Goal: Transaction & Acquisition: Purchase product/service

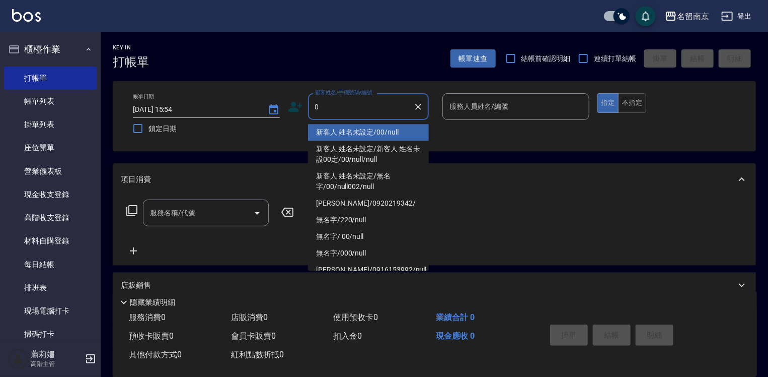
type input "新客人 姓名未設定/00/null"
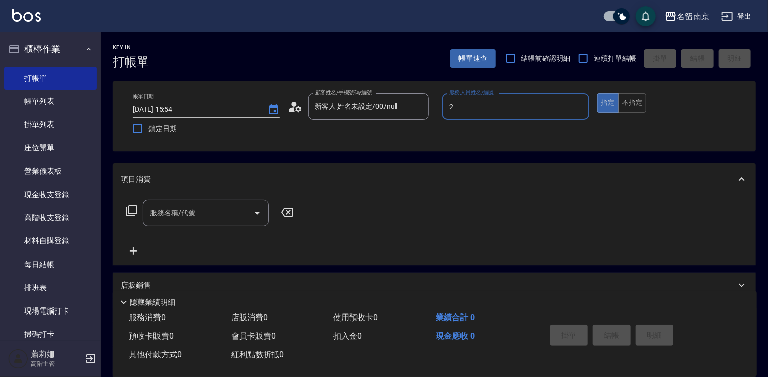
type input "[PERSON_NAME]-2"
type button "true"
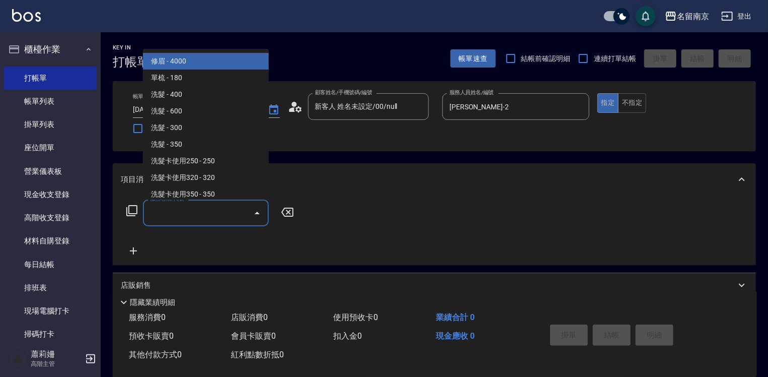
click at [158, 208] on input "服務名稱/代號" at bounding box center [199, 213] width 102 height 18
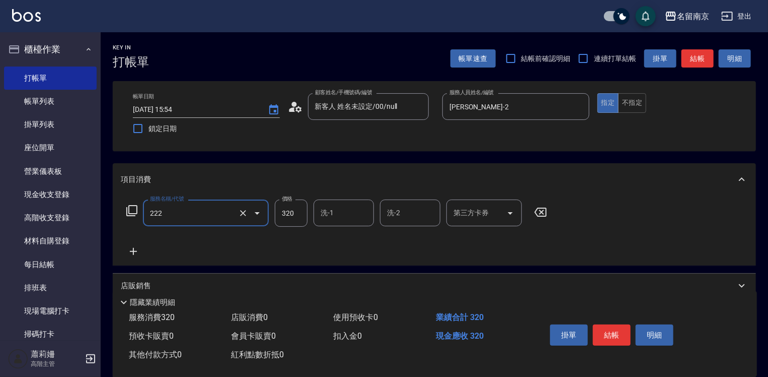
type input "洗髮卡使用320(222)"
type input "[PERSON_NAME]-2"
click at [364, 211] on icon "Clear" at bounding box center [364, 213] width 10 height 10
type input "軒-6"
click at [475, 207] on div "第三方卡券 第三方卡券" at bounding box center [485, 212] width 76 height 27
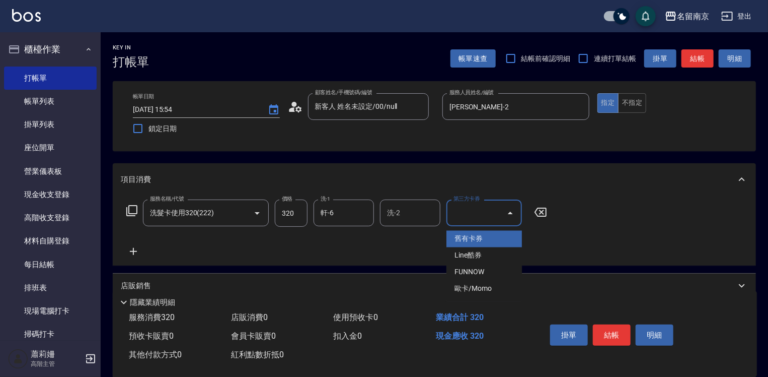
click at [476, 231] on span "舊有卡券" at bounding box center [485, 239] width 76 height 17
type input "舊有卡券"
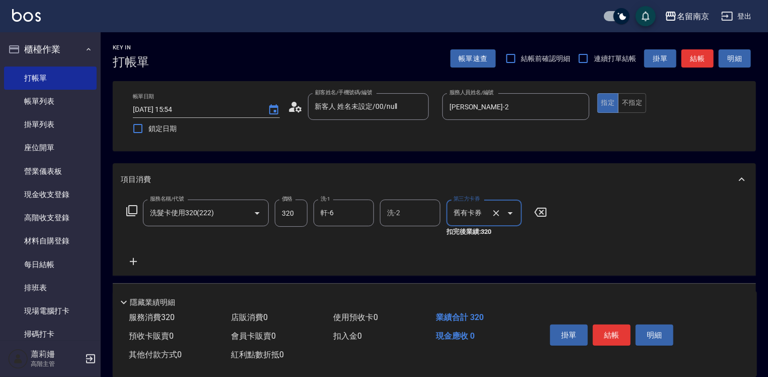
click at [130, 261] on icon at bounding box center [133, 261] width 7 height 7
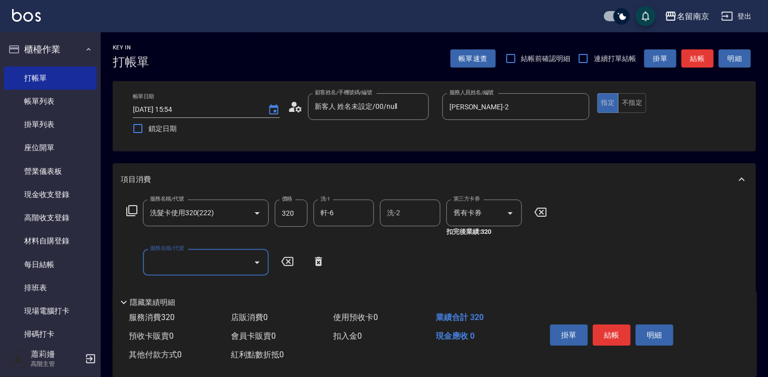
click at [128, 211] on icon at bounding box center [131, 210] width 11 height 11
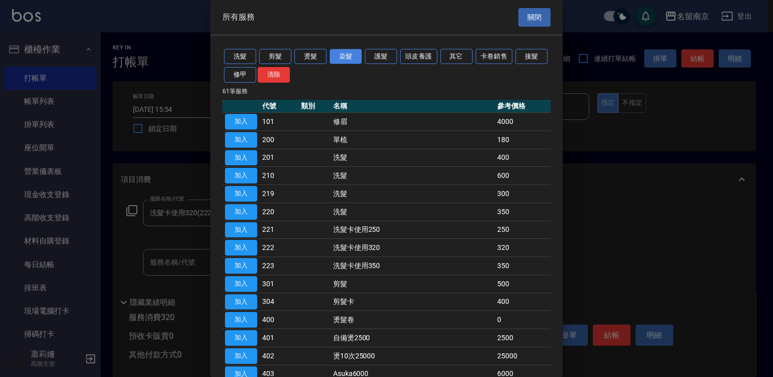
click at [349, 54] on button "染髮" at bounding box center [346, 57] width 32 height 16
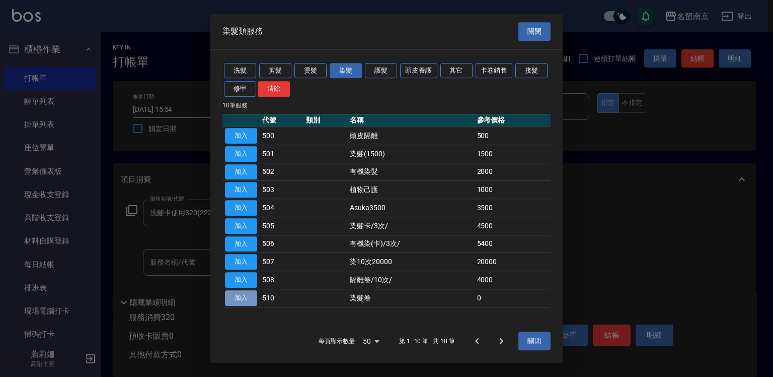
click at [249, 294] on button "加入" at bounding box center [241, 298] width 32 height 16
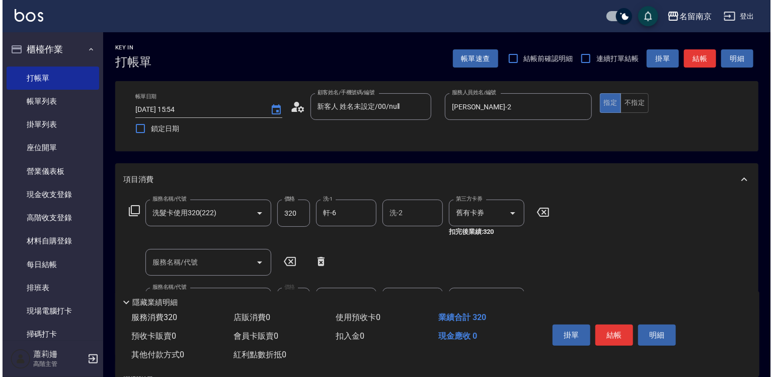
scroll to position [50, 0]
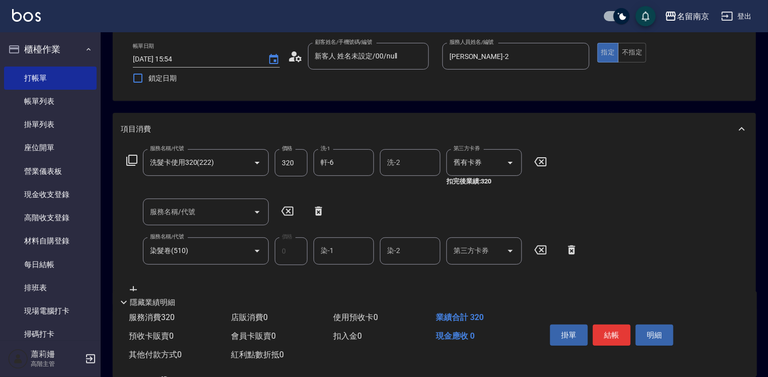
click at [343, 250] on input "染-1" at bounding box center [343, 251] width 51 height 18
type input "[PERSON_NAME]-2"
click at [131, 162] on icon at bounding box center [132, 160] width 12 height 12
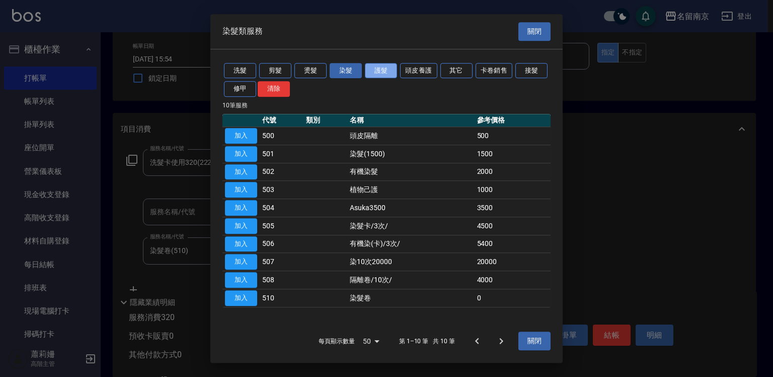
click at [383, 66] on button "護髮" at bounding box center [381, 71] width 32 height 16
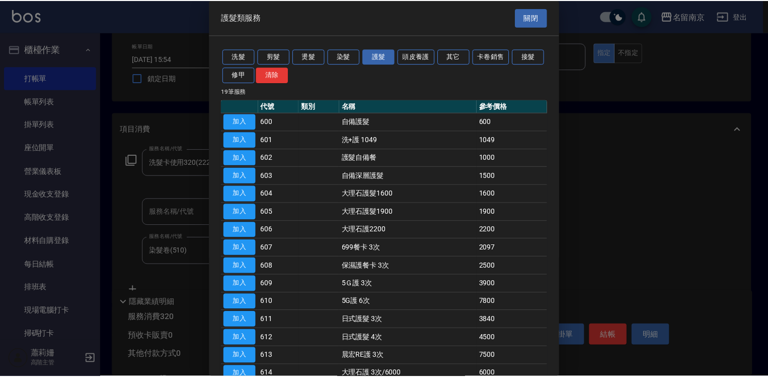
scroll to position [131, 0]
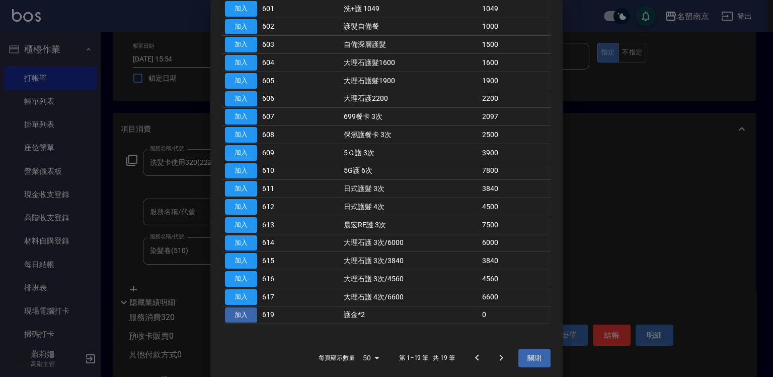
click at [232, 313] on button "加入" at bounding box center [241, 315] width 32 height 16
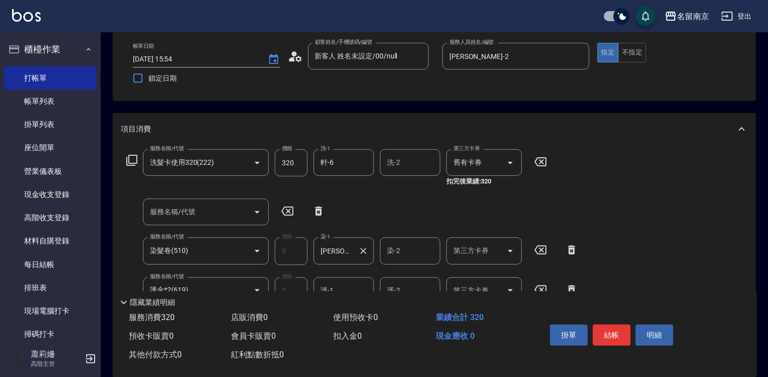
scroll to position [151, 0]
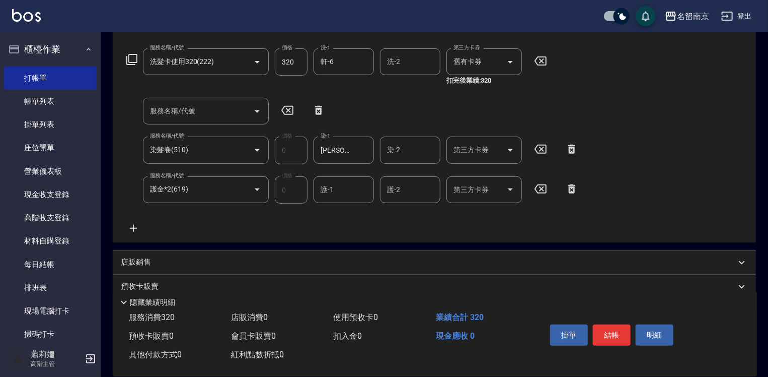
click at [342, 195] on input "護-1" at bounding box center [343, 190] width 51 height 18
type input "[PERSON_NAME]-2"
type input "3"
type input "軒-6"
click at [622, 336] on button "結帳" at bounding box center [612, 334] width 38 height 21
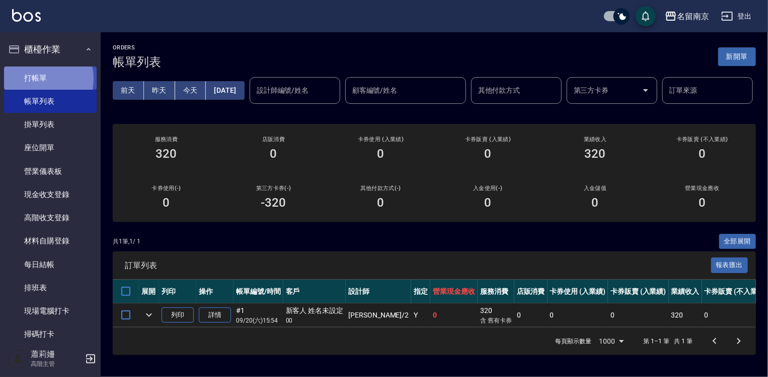
click at [40, 79] on link "打帳單" at bounding box center [50, 77] width 93 height 23
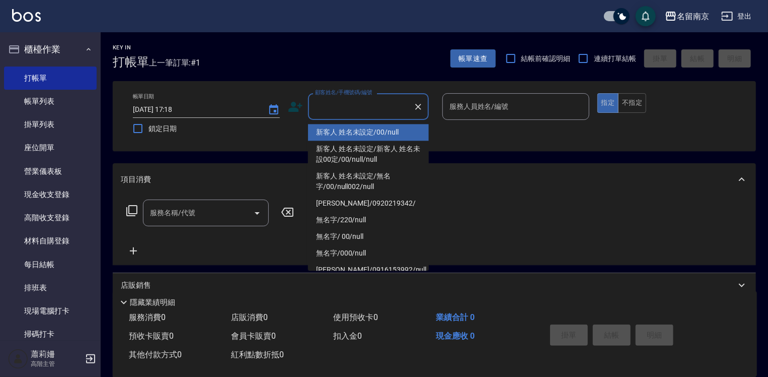
click at [381, 113] on input "顧客姓名/手機號碼/編號" at bounding box center [361, 107] width 97 height 18
type input "新客人 姓名未設定/00/null"
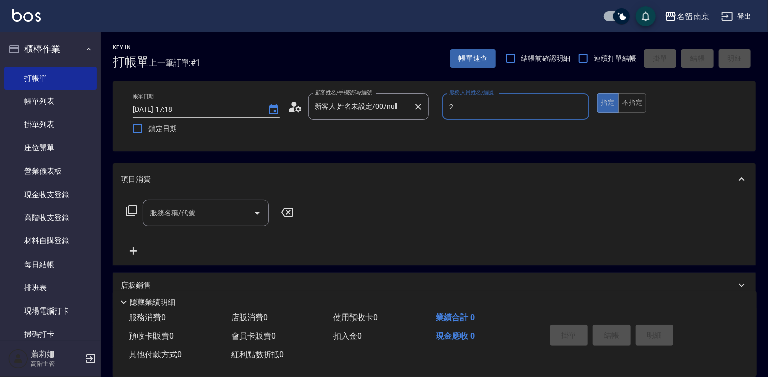
type input "[PERSON_NAME]-2"
type button "true"
click at [128, 206] on icon at bounding box center [131, 210] width 11 height 11
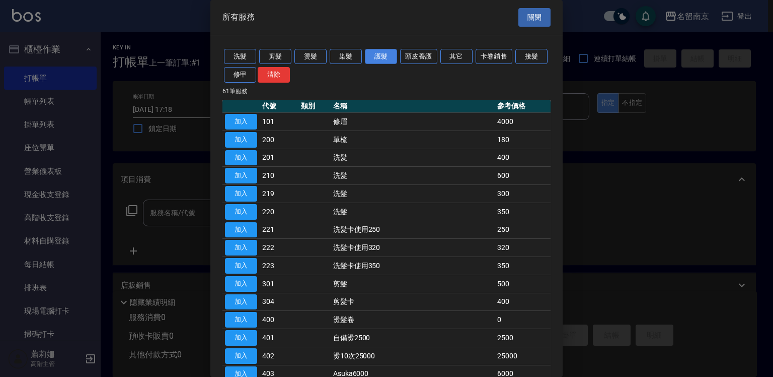
click at [389, 55] on button "護髮" at bounding box center [381, 57] width 32 height 16
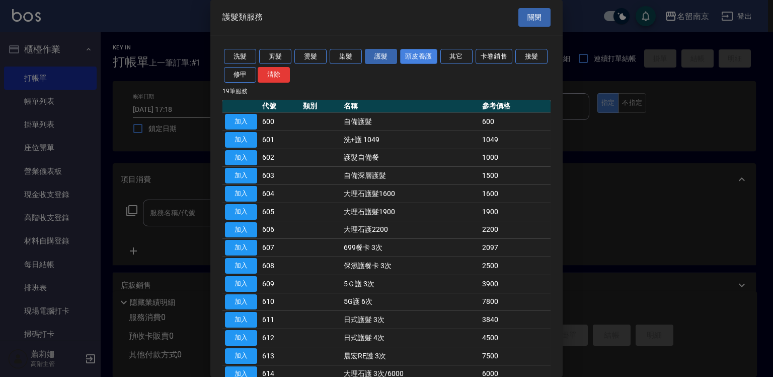
click at [427, 54] on button "頭皮養護" at bounding box center [418, 57] width 37 height 16
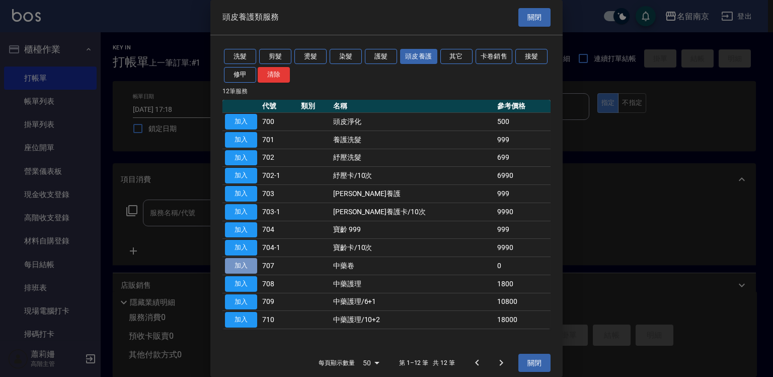
click at [253, 260] on button "加入" at bounding box center [241, 266] width 32 height 16
type input "中藥卷(707)"
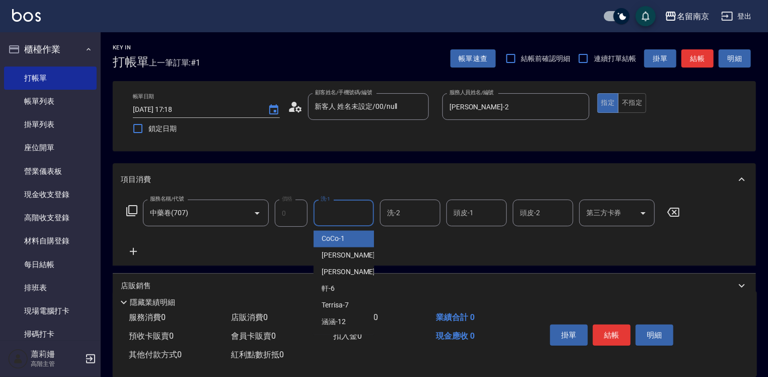
click at [332, 220] on input "洗-1" at bounding box center [343, 213] width 51 height 18
type input "軒-6"
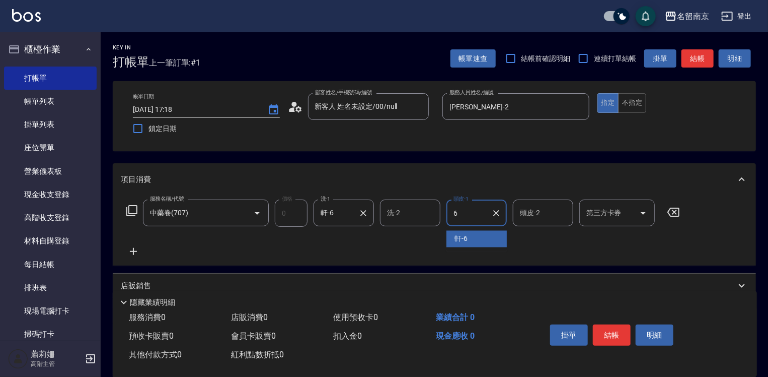
type input "軒-6"
click at [131, 252] on icon at bounding box center [133, 251] width 25 height 12
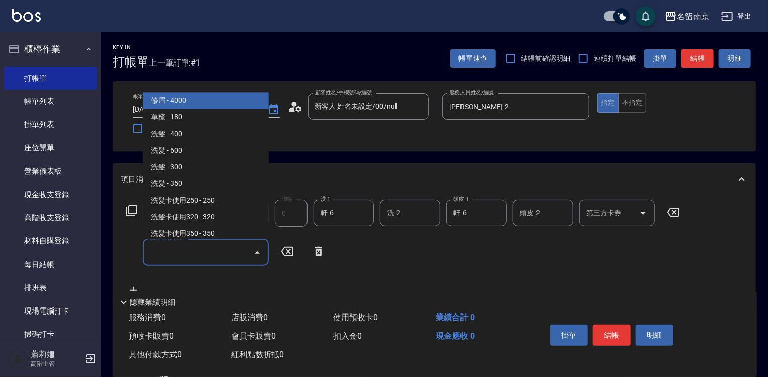
click at [163, 254] on input "服務名稱/代號" at bounding box center [199, 252] width 102 height 18
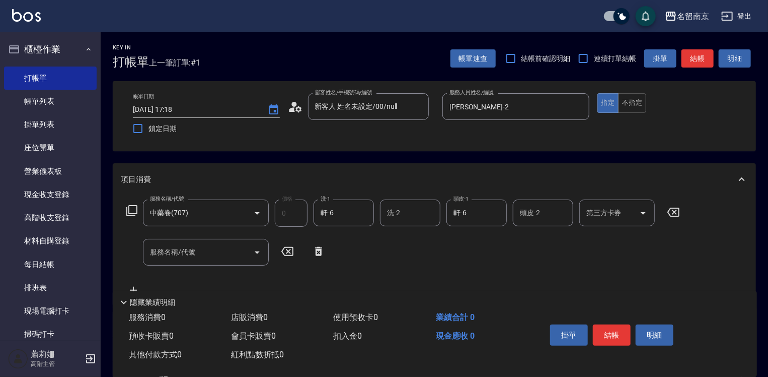
click at [137, 210] on icon at bounding box center [131, 210] width 11 height 11
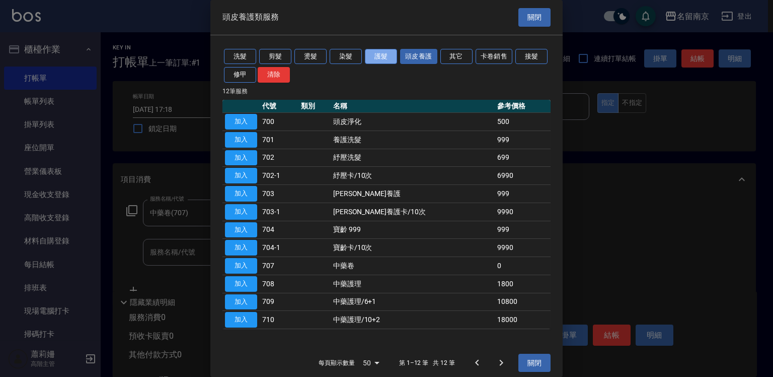
click at [374, 51] on button "護髮" at bounding box center [381, 57] width 32 height 16
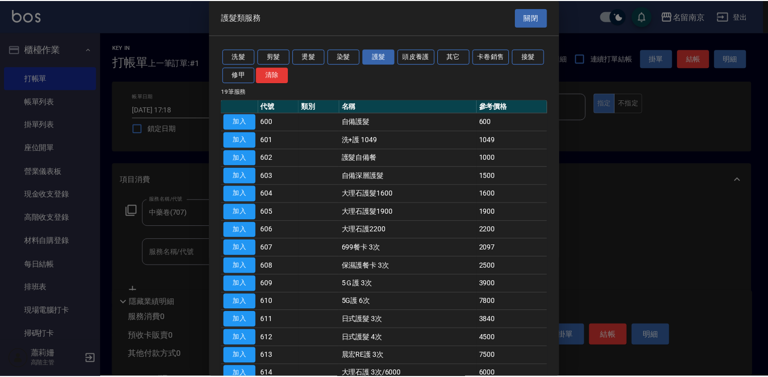
scroll to position [131, 0]
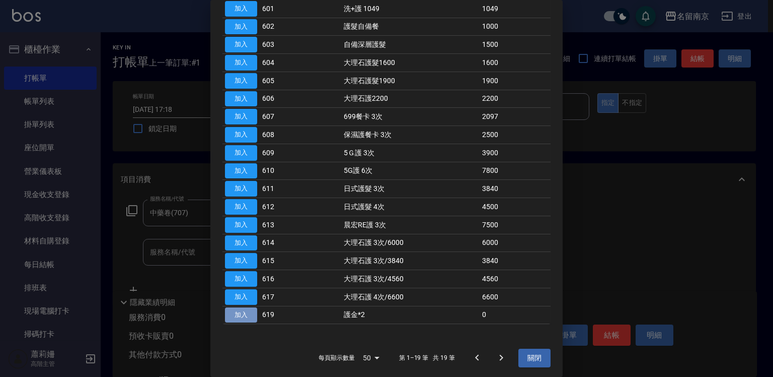
click at [248, 310] on button "加入" at bounding box center [241, 315] width 32 height 16
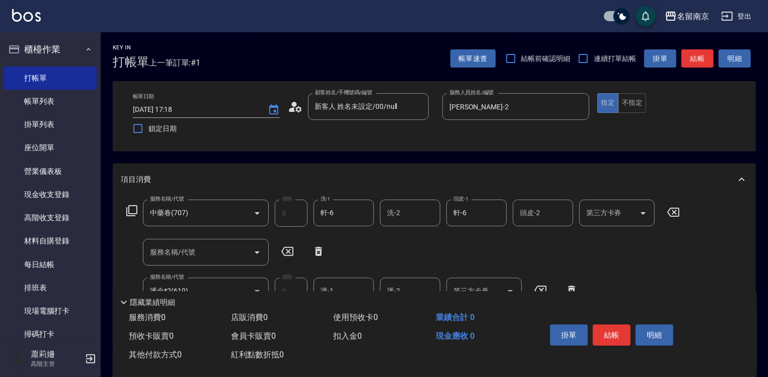
scroll to position [101, 0]
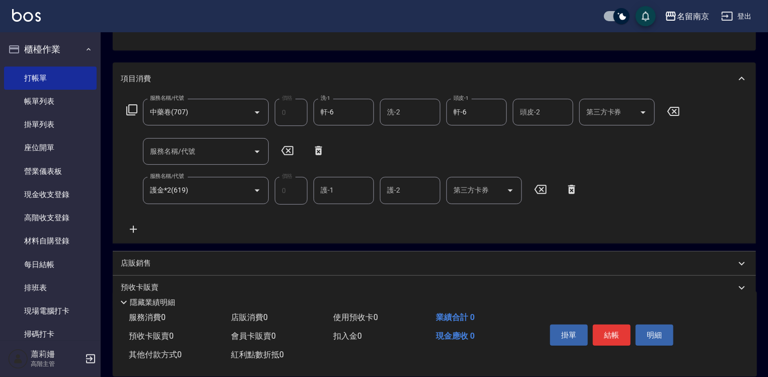
click at [332, 182] on input "護-1" at bounding box center [343, 190] width 51 height 18
type input "[PERSON_NAME]-2"
click at [607, 326] on button "結帳" at bounding box center [612, 334] width 38 height 21
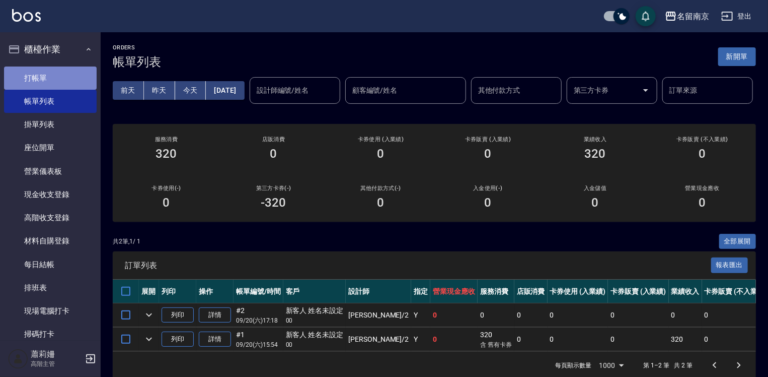
click at [67, 81] on link "打帳單" at bounding box center [50, 77] width 93 height 23
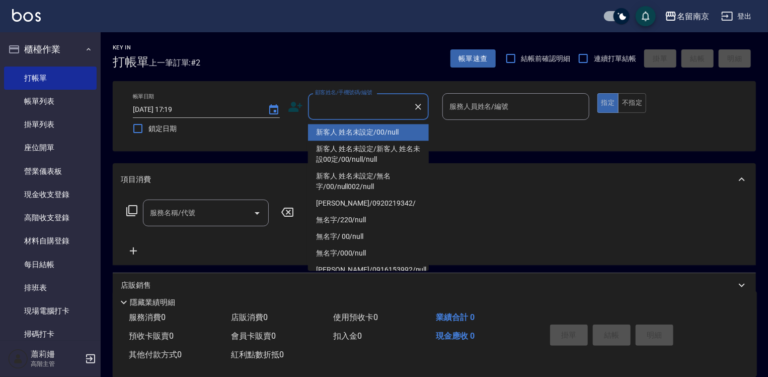
click at [347, 109] on input "顧客姓名/手機號碼/編號" at bounding box center [361, 107] width 97 height 18
type input "新客人 姓名未設定/00/null"
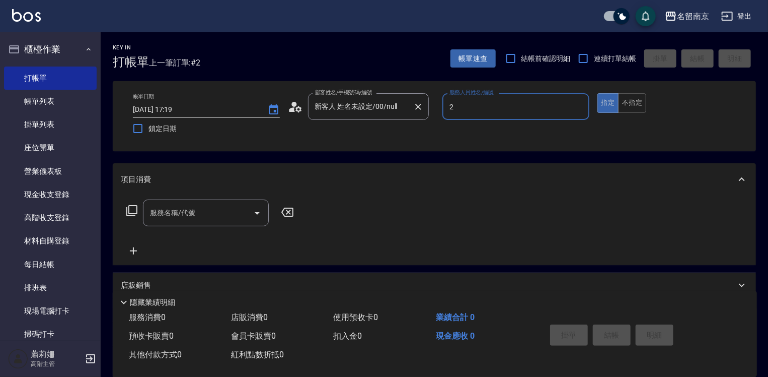
type input "[PERSON_NAME]-2"
type button "true"
click at [219, 220] on input "服務名稱/代號" at bounding box center [199, 213] width 102 height 18
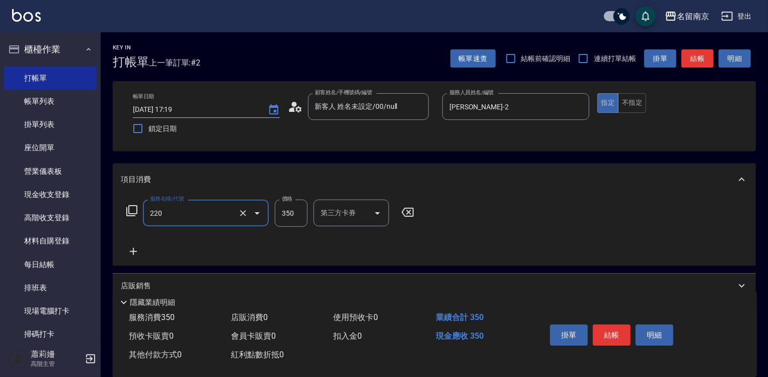
type input "洗髮(220)"
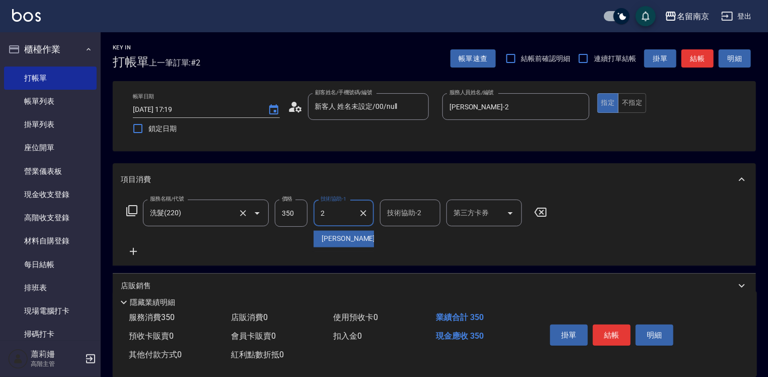
type input "[PERSON_NAME]-2"
click at [128, 251] on icon at bounding box center [133, 251] width 25 height 12
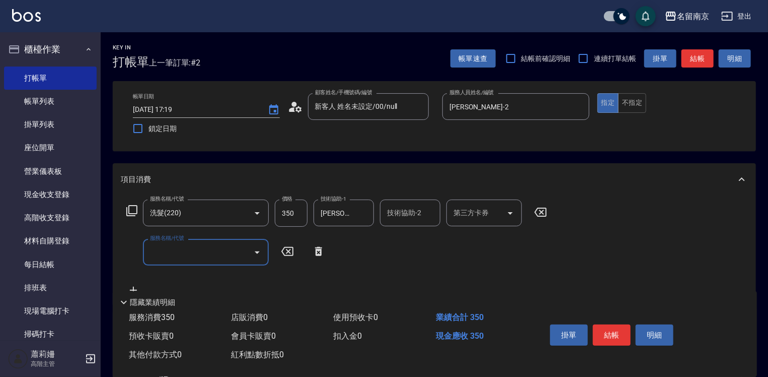
click at [174, 248] on input "服務名稱/代號" at bounding box center [199, 252] width 102 height 18
type input "剪髮(301)"
type input "650"
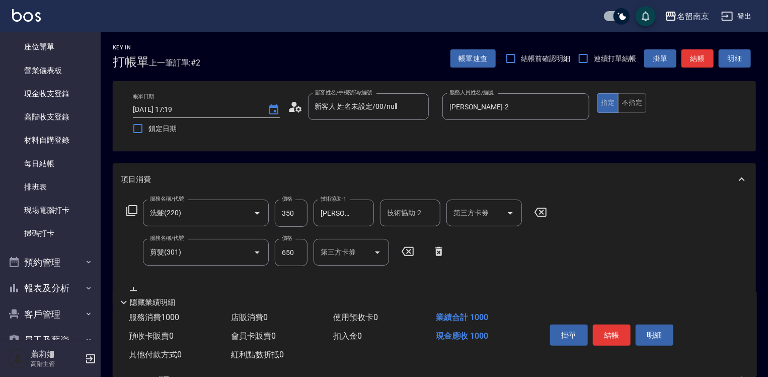
click at [135, 209] on icon at bounding box center [132, 210] width 12 height 12
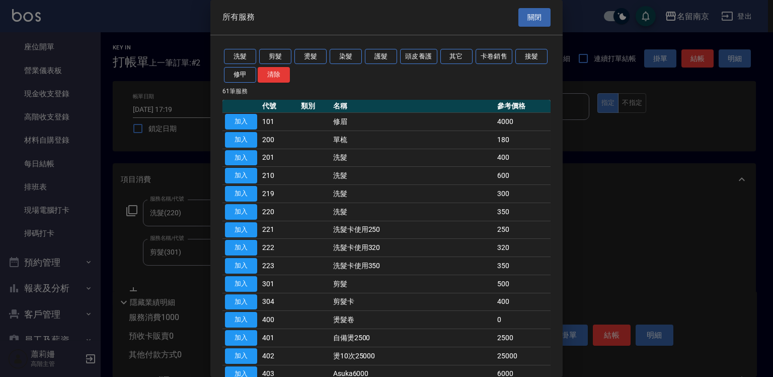
click at [542, 18] on button "關閉" at bounding box center [535, 17] width 32 height 19
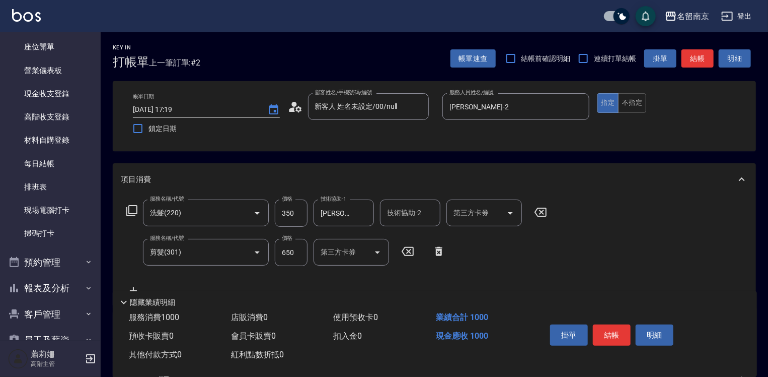
click at [123, 209] on div "服務名稱/代號 洗髮(220) 服務名稱/代號 價格 350 價格 技術協助-1 [PERSON_NAME]-2 技術協助-1 技術協助-2 技術協助-2 第…" at bounding box center [337, 212] width 433 height 27
click at [131, 209] on icon at bounding box center [132, 210] width 12 height 12
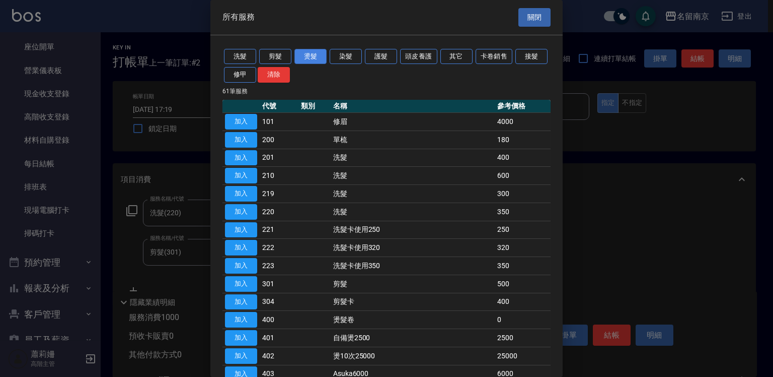
click at [312, 54] on button "燙髮" at bounding box center [311, 57] width 32 height 16
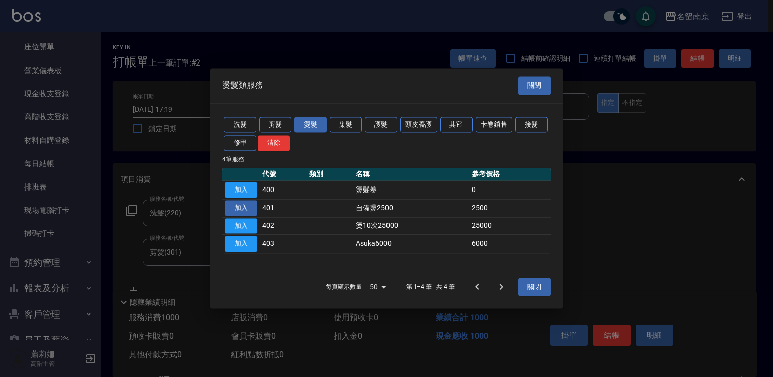
drag, startPoint x: 232, startPoint y: 207, endPoint x: 361, endPoint y: 203, distance: 129.0
click at [232, 207] on button "加入" at bounding box center [241, 208] width 32 height 16
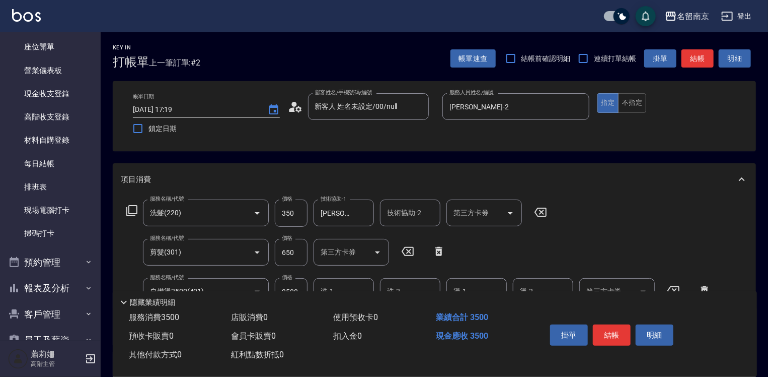
scroll to position [50, 0]
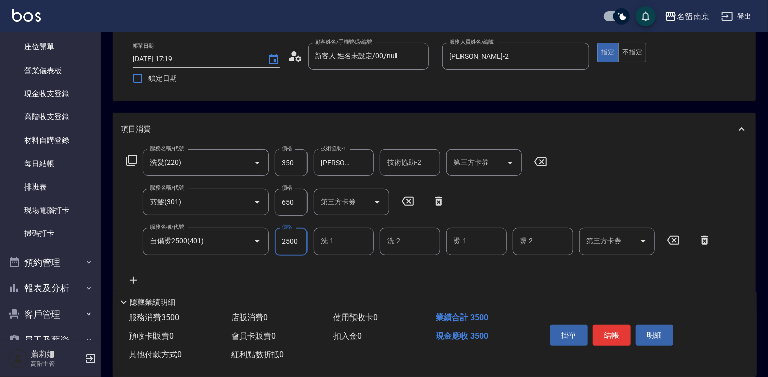
click at [290, 239] on input "2500" at bounding box center [291, 241] width 33 height 27
type input "3300"
type input "[PERSON_NAME]-2"
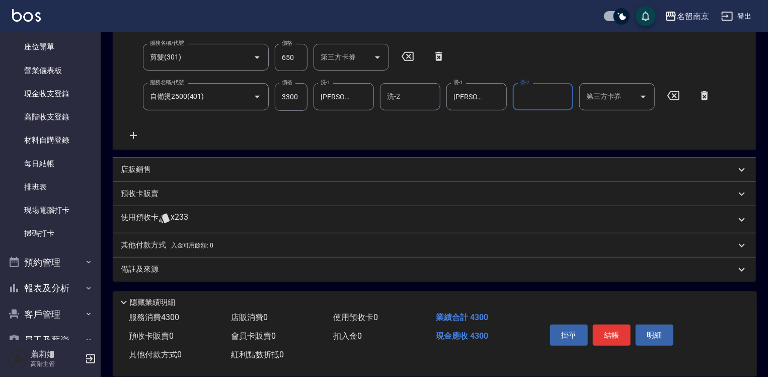
drag, startPoint x: 125, startPoint y: 168, endPoint x: 155, endPoint y: 187, distance: 35.5
click at [125, 168] on p "店販銷售" at bounding box center [136, 169] width 30 height 11
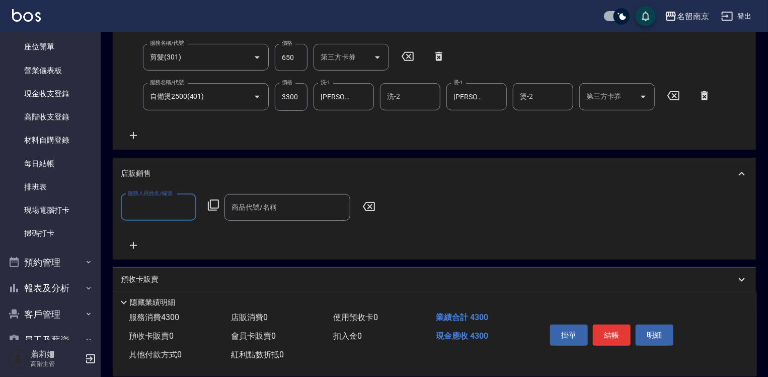
scroll to position [0, 0]
drag, startPoint x: 156, startPoint y: 199, endPoint x: 166, endPoint y: 207, distance: 12.9
click at [156, 200] on input "服務人員姓名/編號" at bounding box center [158, 207] width 66 height 18
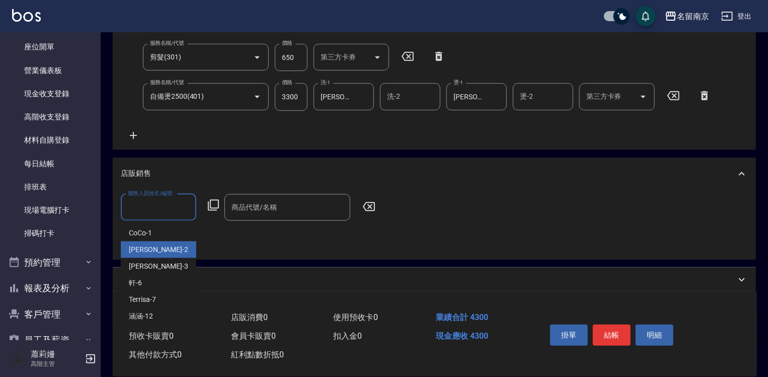
drag, startPoint x: 188, startPoint y: 247, endPoint x: 194, endPoint y: 233, distance: 15.3
click at [188, 247] on div "[PERSON_NAME] -2" at bounding box center [159, 249] width 76 height 17
type input "[PERSON_NAME]-2"
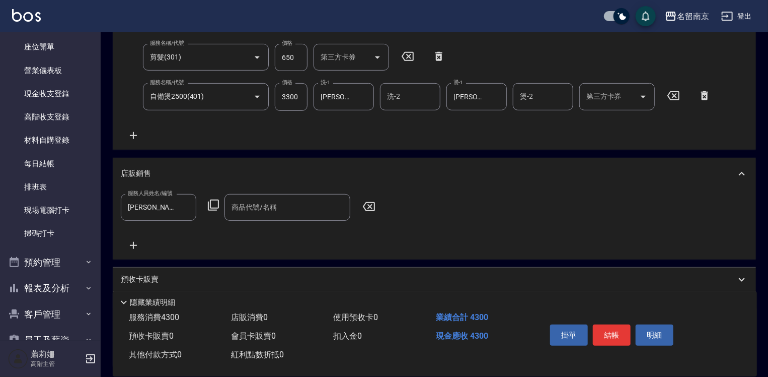
click at [211, 205] on icon at bounding box center [213, 205] width 12 height 12
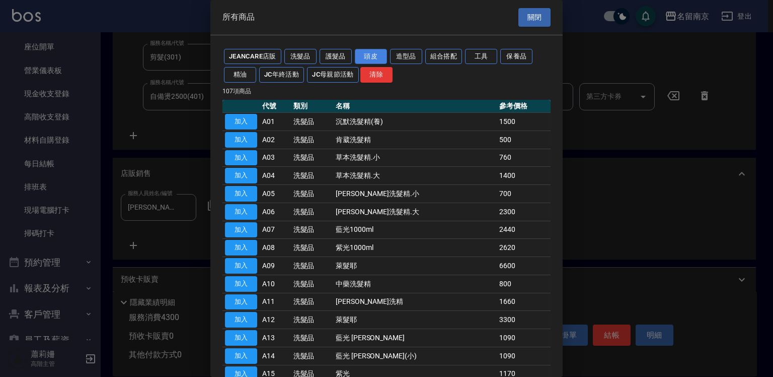
click at [364, 53] on button "頭皮" at bounding box center [371, 57] width 32 height 16
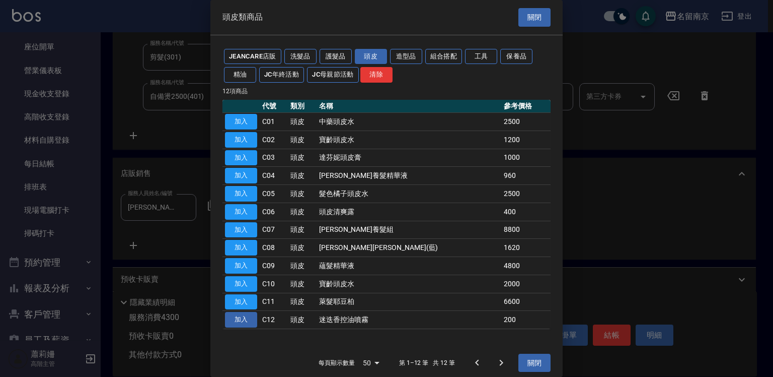
click at [245, 317] on button "加入" at bounding box center [241, 320] width 32 height 16
type input "迷迭香控油噴霧"
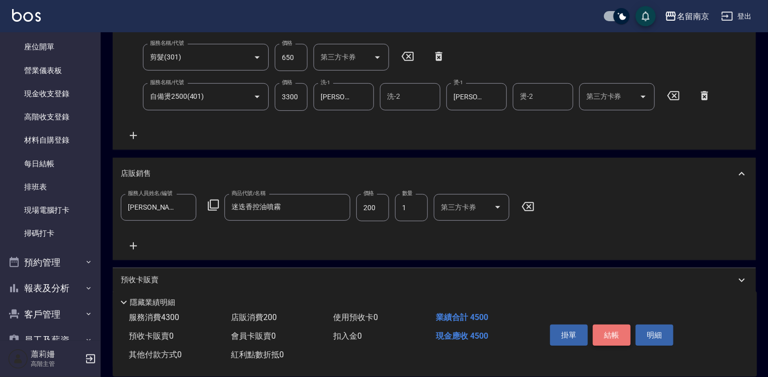
click at [608, 332] on button "結帳" at bounding box center [612, 334] width 38 height 21
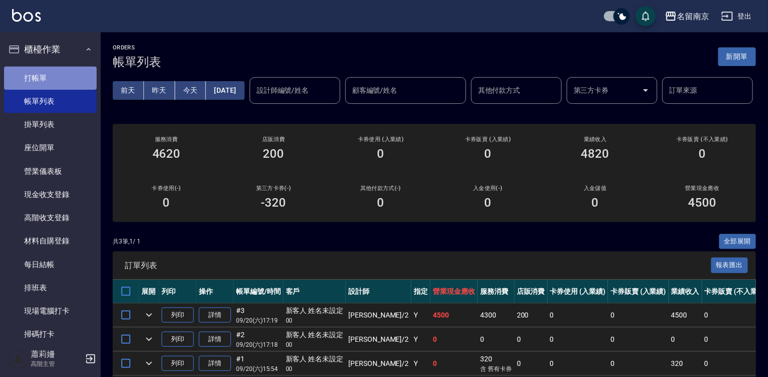
click at [51, 73] on link "打帳單" at bounding box center [50, 77] width 93 height 23
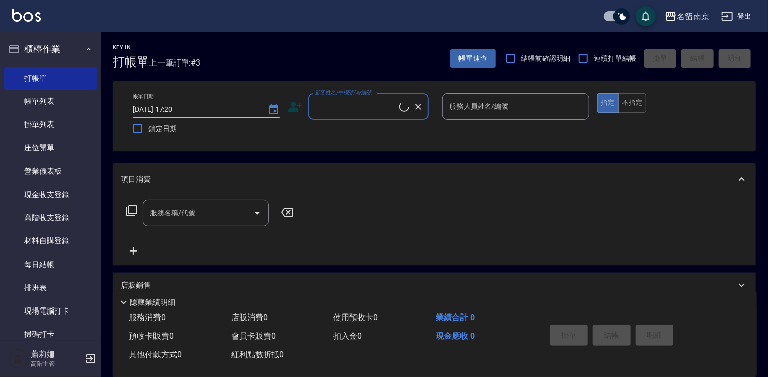
click at [361, 116] on div "顧客姓名/手機號碼/編號" at bounding box center [368, 106] width 121 height 27
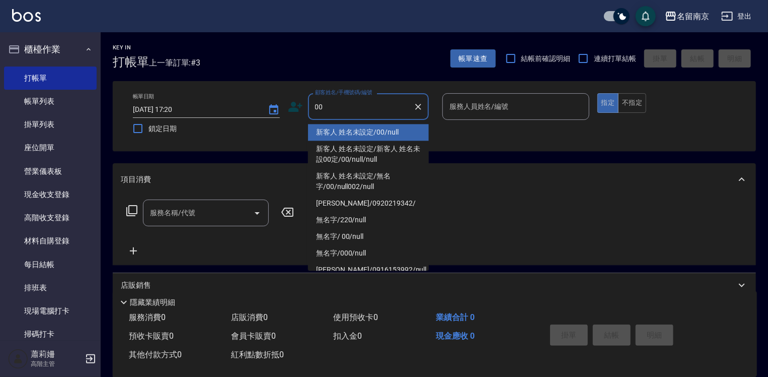
type input "新客人 姓名未設定/00/null"
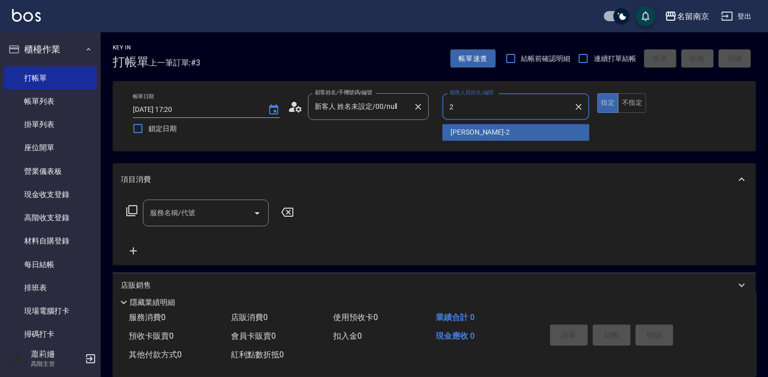
type input "[PERSON_NAME]-2"
type button "true"
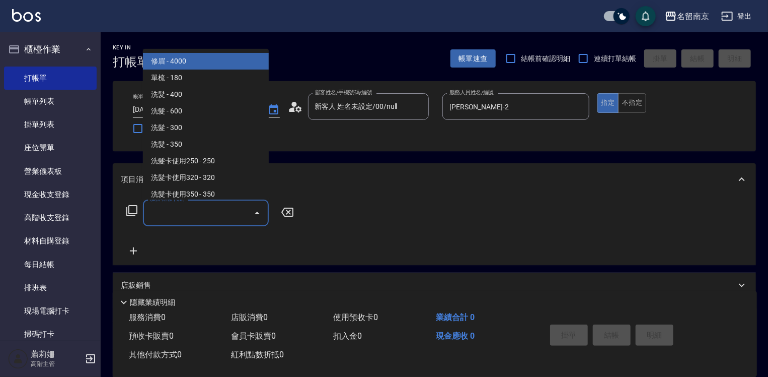
drag, startPoint x: 218, startPoint y: 213, endPoint x: 494, endPoint y: 243, distance: 278.6
click at [237, 216] on input "服務名稱/代號" at bounding box center [199, 213] width 102 height 18
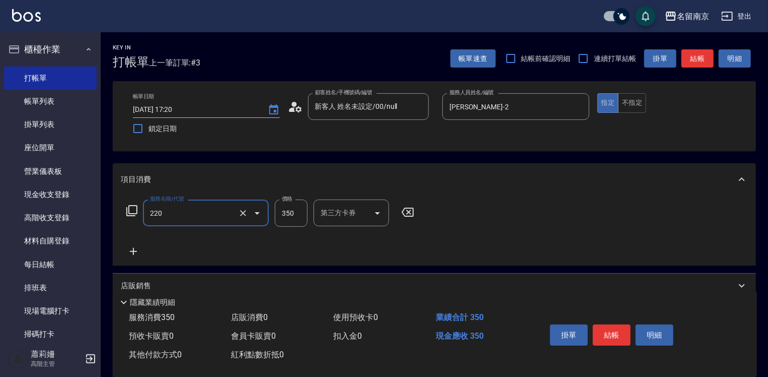
type input "洗髮(220)"
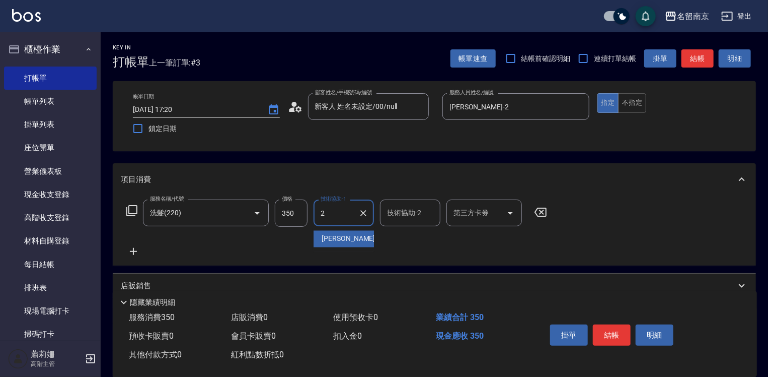
type input "[PERSON_NAME]-2"
click at [134, 249] on icon at bounding box center [133, 251] width 25 height 12
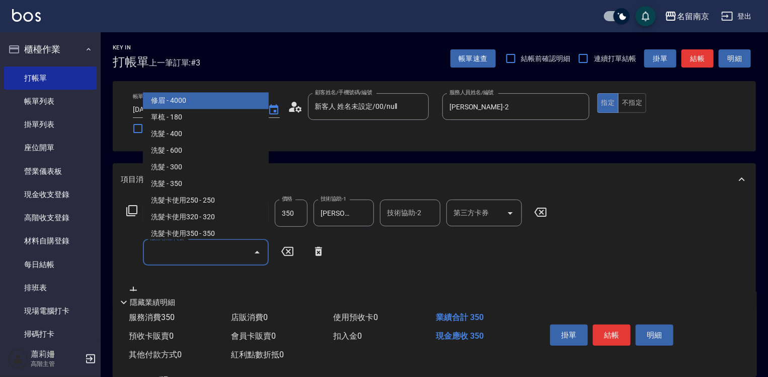
click at [183, 253] on input "服務名稱/代號" at bounding box center [199, 252] width 102 height 18
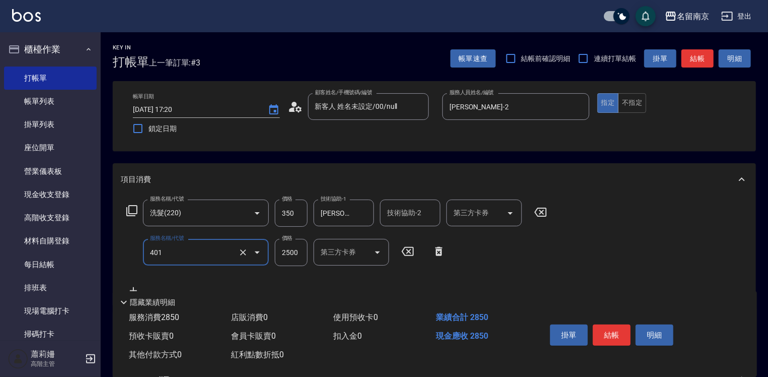
type input "自備燙2500(401)"
type input "3000"
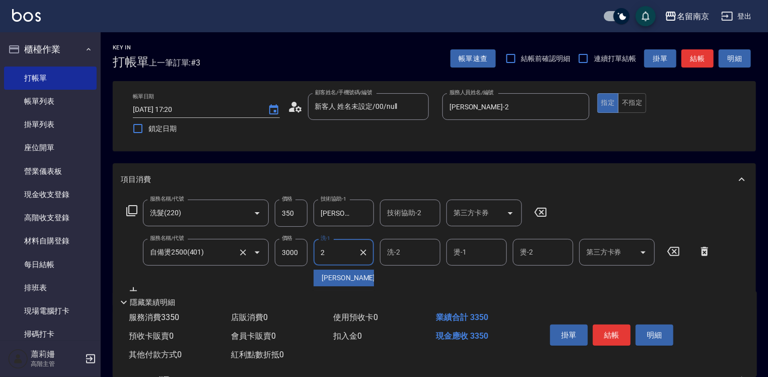
type input "[PERSON_NAME]-2"
click at [613, 340] on button "結帳" at bounding box center [612, 334] width 38 height 21
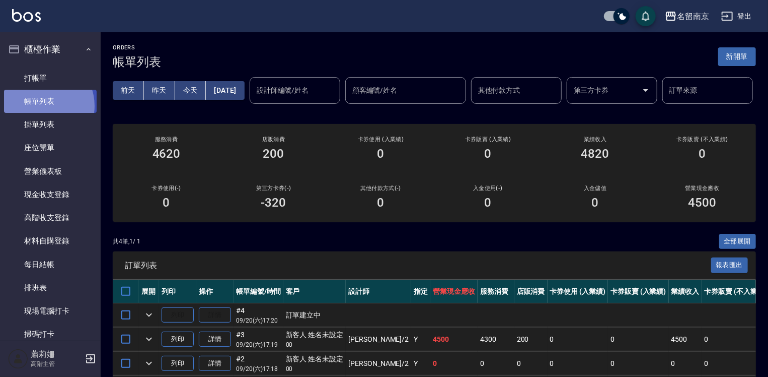
click at [40, 106] on link "帳單列表" at bounding box center [50, 101] width 93 height 23
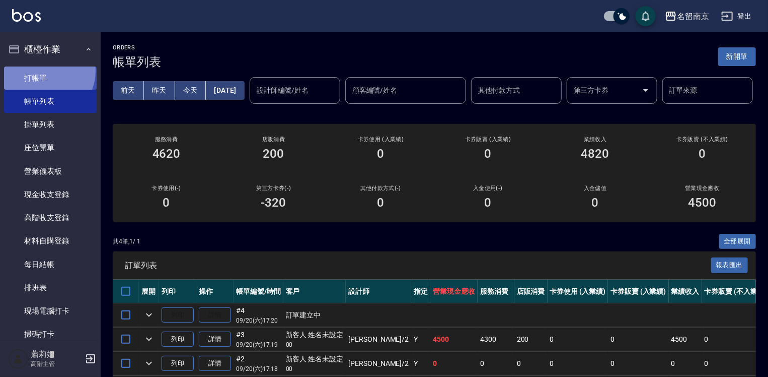
click at [46, 71] on link "打帳單" at bounding box center [50, 77] width 93 height 23
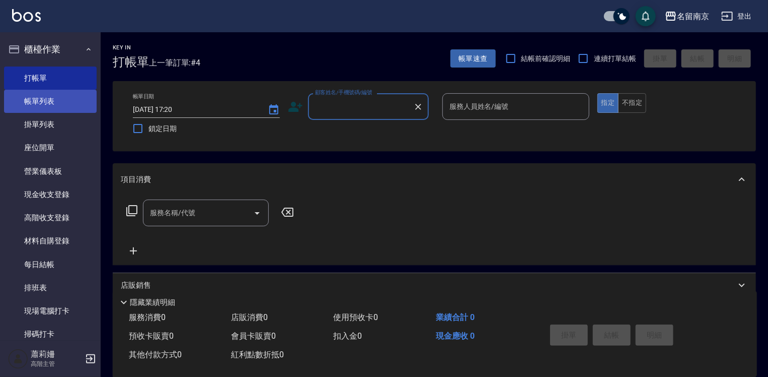
click at [42, 103] on link "帳單列表" at bounding box center [50, 101] width 93 height 23
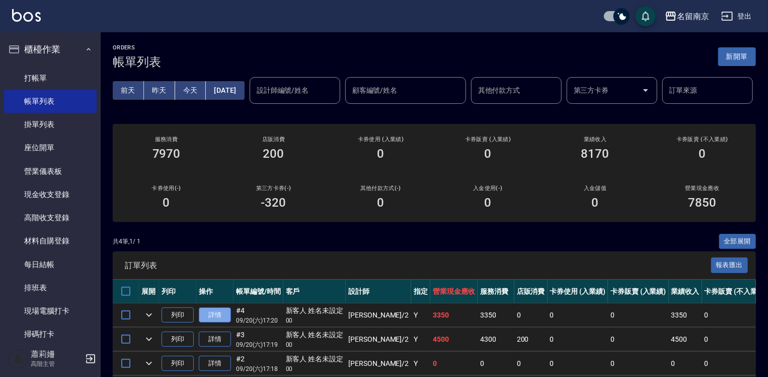
click at [218, 323] on link "詳情" at bounding box center [215, 315] width 32 height 16
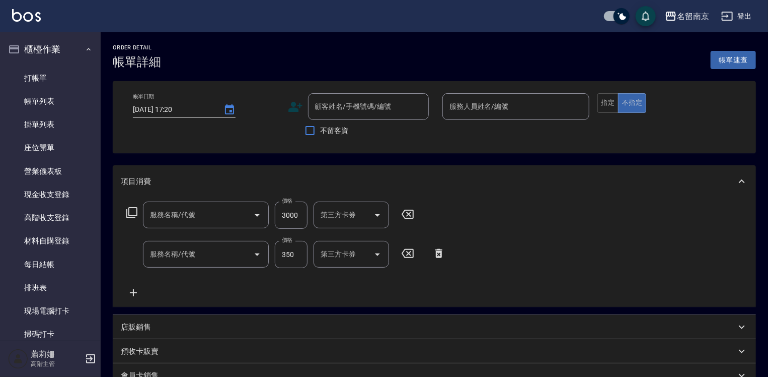
type input "[PERSON_NAME]-2"
type input "自備燙2500(401)"
type input "洗髮(220)"
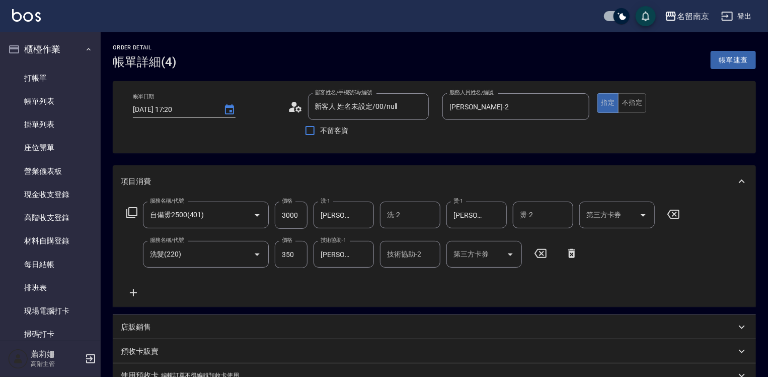
type input "新客人 姓名未設定/00/null"
click at [291, 212] on input "3000" at bounding box center [291, 214] width 33 height 27
type input "3500"
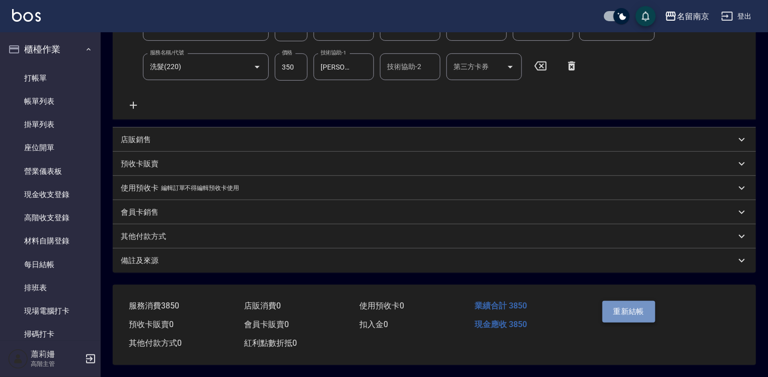
click at [643, 314] on button "重新結帳" at bounding box center [629, 311] width 53 height 21
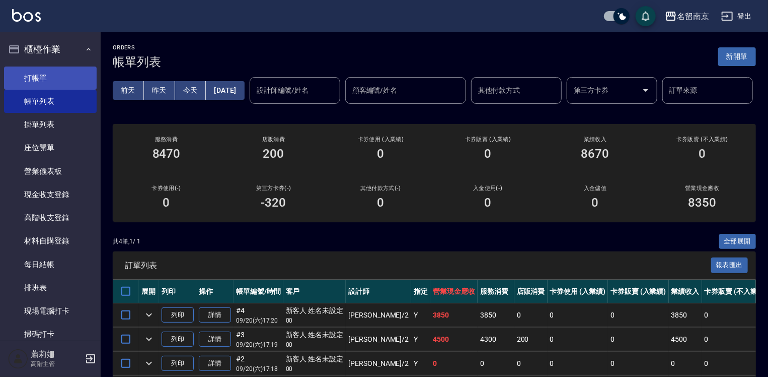
click at [44, 74] on link "打帳單" at bounding box center [50, 77] width 93 height 23
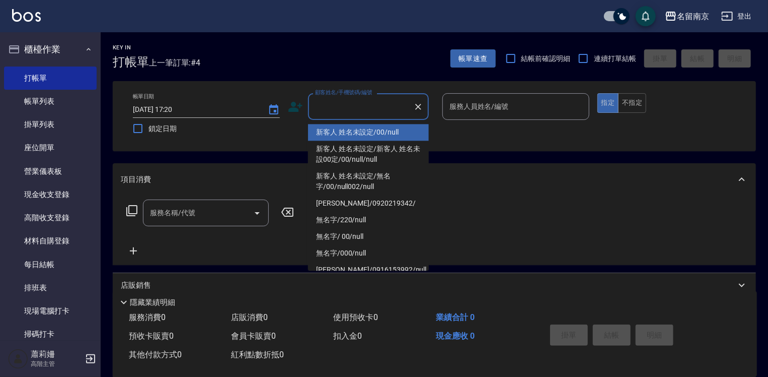
drag, startPoint x: 344, startPoint y: 102, endPoint x: 419, endPoint y: 113, distance: 75.8
click at [374, 106] on input "顧客姓名/手機號碼/編號" at bounding box center [361, 107] width 97 height 18
type input "新客人 姓名未設定/00/null"
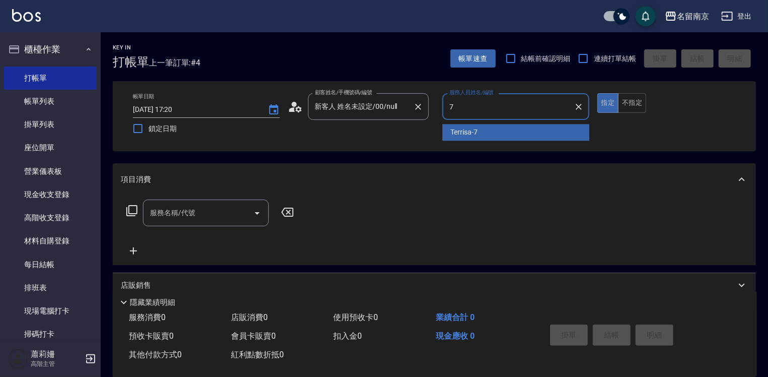
type input "Terrisa-7"
type button "true"
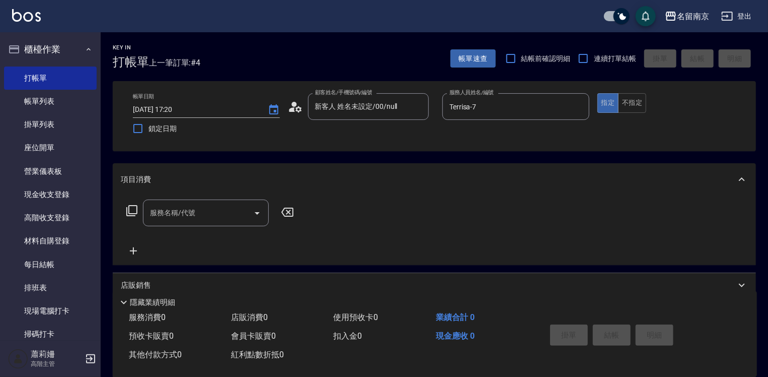
drag, startPoint x: 171, startPoint y: 228, endPoint x: 179, endPoint y: 217, distance: 13.6
click at [170, 228] on div "服務名稱/代號 服務名稱/代號" at bounding box center [210, 227] width 179 height 57
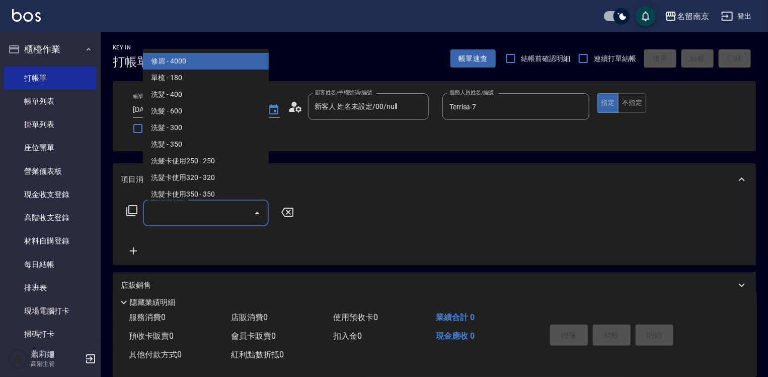
drag, startPoint x: 179, startPoint y: 217, endPoint x: 365, endPoint y: 236, distance: 186.2
click at [180, 216] on input "服務名稱/代號" at bounding box center [199, 213] width 102 height 18
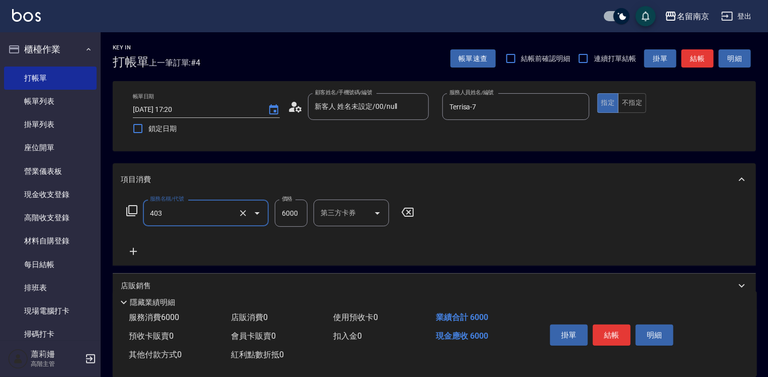
type input "Asuka6000(403)"
click at [242, 213] on icon "Clear" at bounding box center [243, 213] width 10 height 10
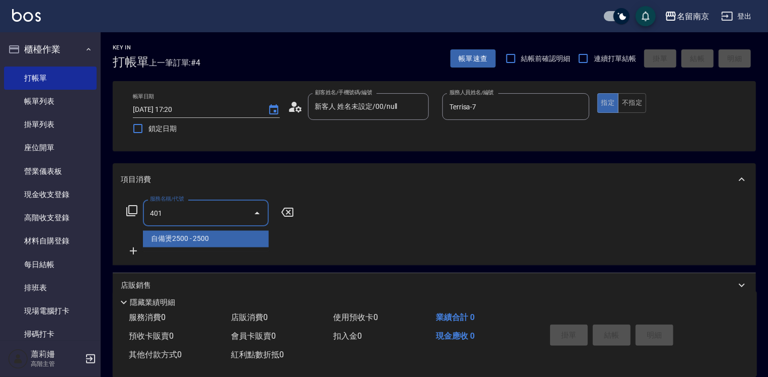
type input "自備燙2500(401)"
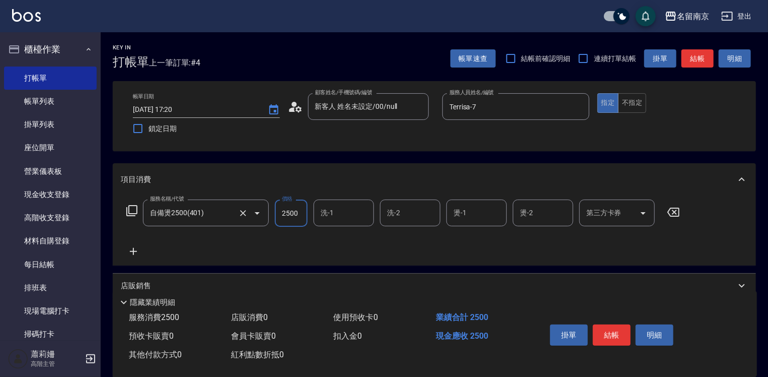
drag, startPoint x: 284, startPoint y: 212, endPoint x: 773, endPoint y: 315, distance: 499.5
click at [284, 212] on input "2500" at bounding box center [291, 212] width 33 height 27
type input "3000"
type input "Terrisa-7"
drag, startPoint x: 467, startPoint y: 212, endPoint x: 687, endPoint y: 262, distance: 225.5
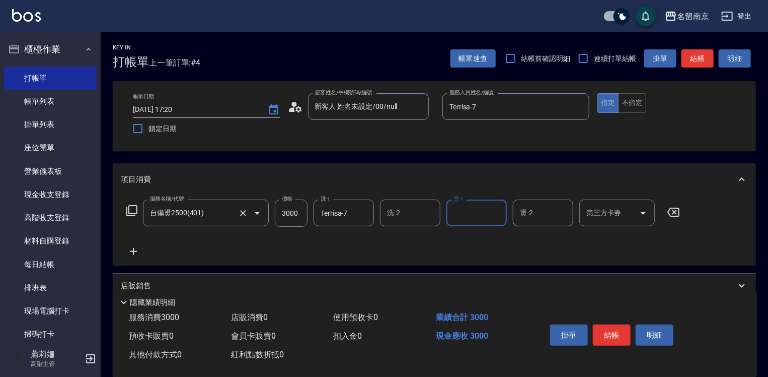
click at [485, 216] on input "燙-1" at bounding box center [476, 213] width 51 height 18
type input "Terrisa-7"
click at [137, 250] on icon at bounding box center [133, 251] width 25 height 12
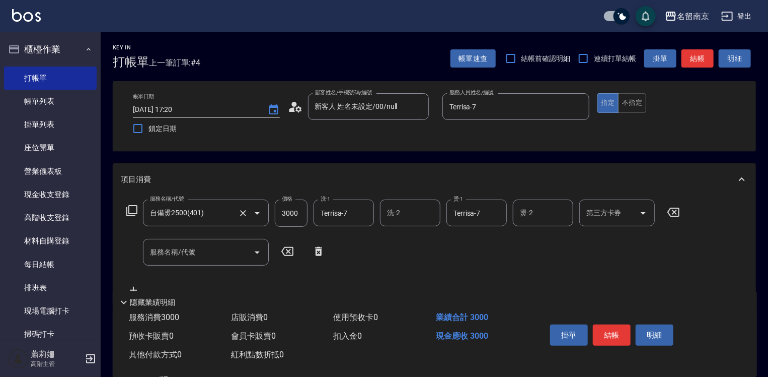
click at [130, 212] on icon at bounding box center [132, 210] width 12 height 12
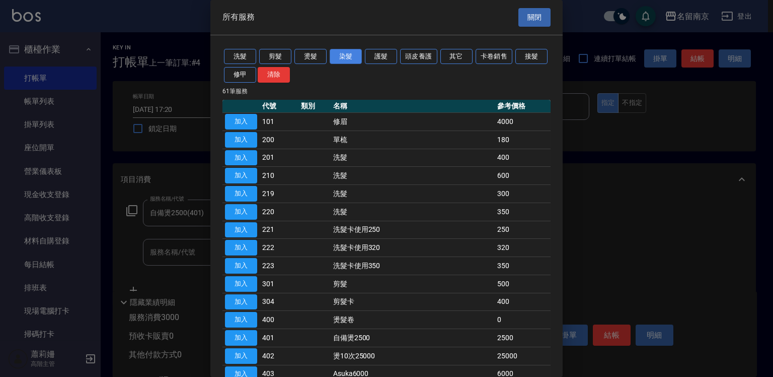
click at [344, 54] on button "染髮" at bounding box center [346, 57] width 32 height 16
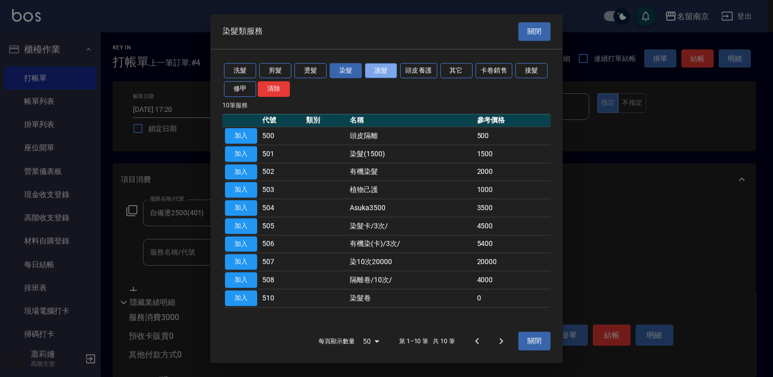
click at [379, 68] on button "護髮" at bounding box center [381, 71] width 32 height 16
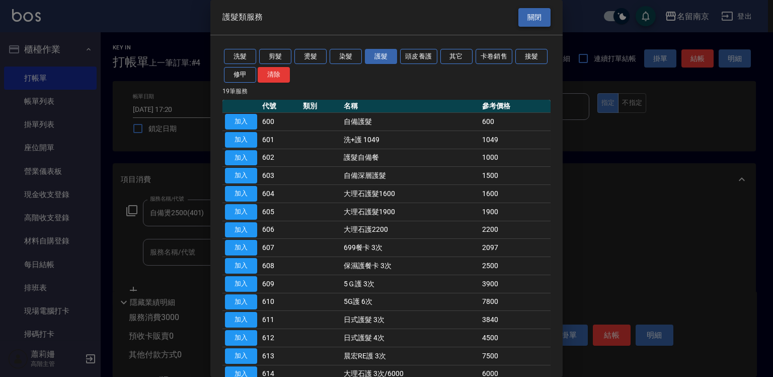
click at [522, 21] on button "關閉" at bounding box center [535, 17] width 32 height 19
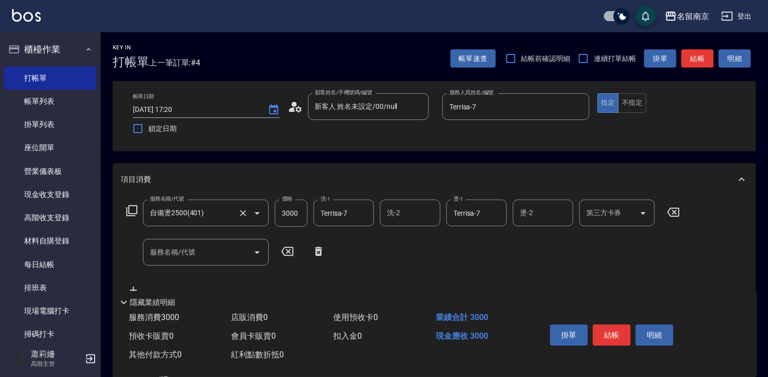
click at [299, 207] on input "3000" at bounding box center [291, 212] width 33 height 27
type input "3500"
click at [129, 211] on icon at bounding box center [131, 210] width 11 height 11
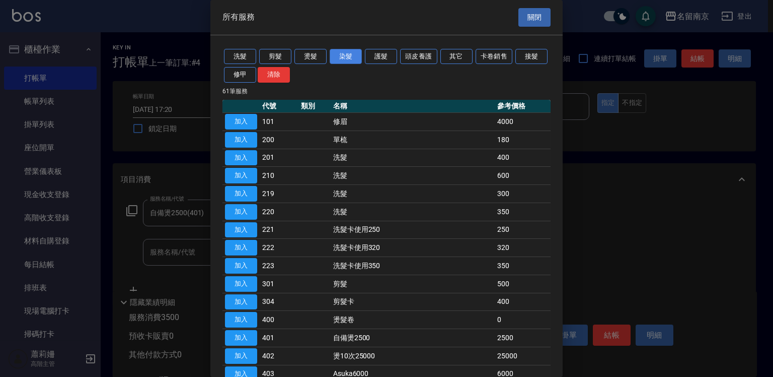
click at [336, 56] on button "染髮" at bounding box center [346, 57] width 32 height 16
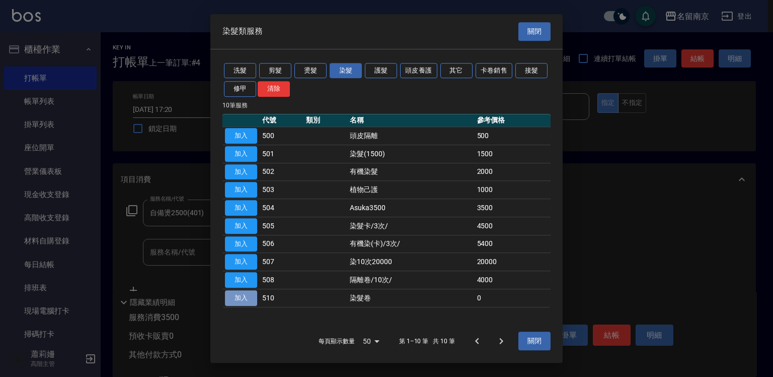
click at [241, 294] on button "加入" at bounding box center [241, 298] width 32 height 16
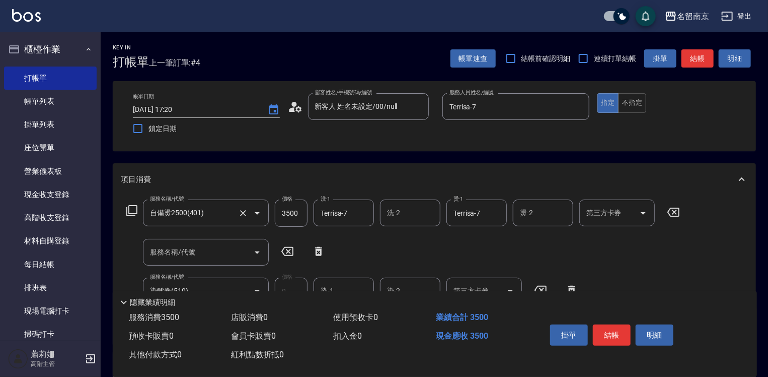
scroll to position [101, 0]
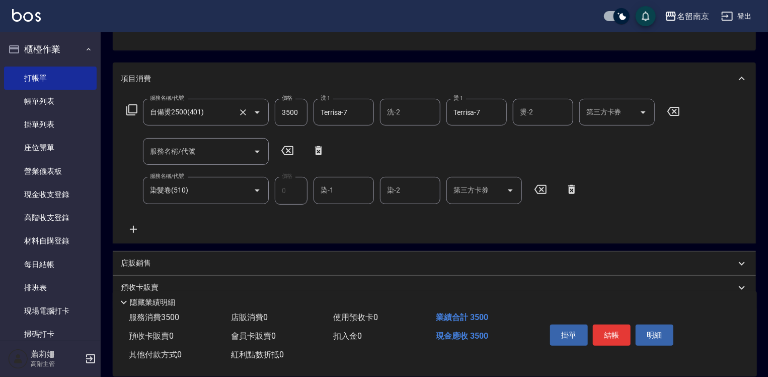
click at [353, 178] on div "染-1" at bounding box center [344, 190] width 60 height 27
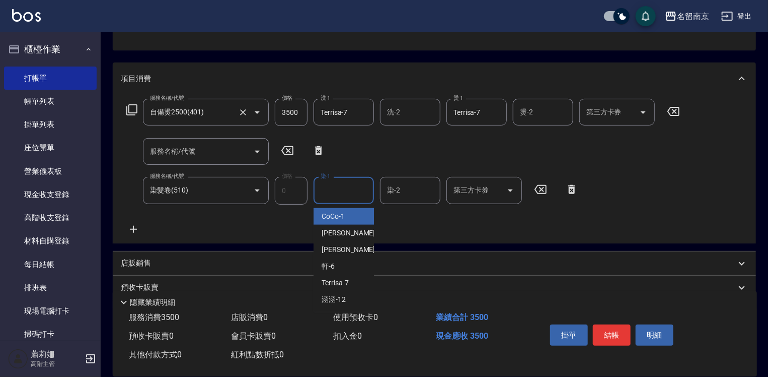
click at [353, 188] on input "染-1" at bounding box center [343, 190] width 51 height 18
click at [336, 278] on span "Terrisa -7" at bounding box center [335, 282] width 27 height 11
type input "Terrisa-7"
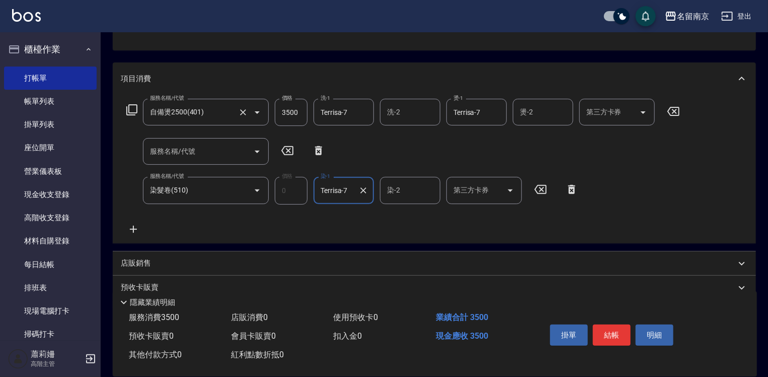
scroll to position [151, 0]
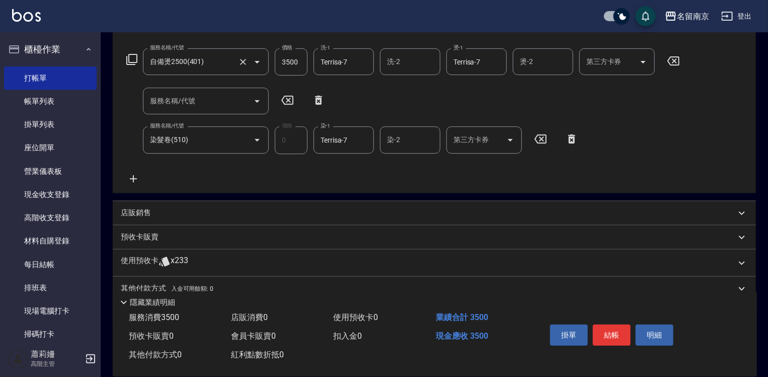
click at [139, 212] on p "店販銷售" at bounding box center [136, 212] width 30 height 11
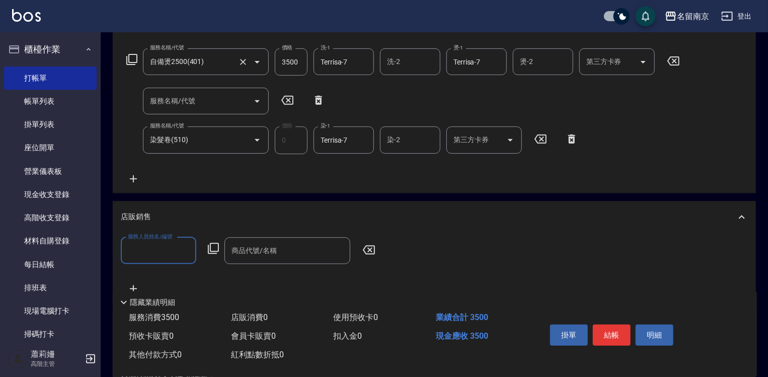
scroll to position [0, 0]
click at [139, 248] on input "服務人員姓名/編號" at bounding box center [158, 251] width 66 height 18
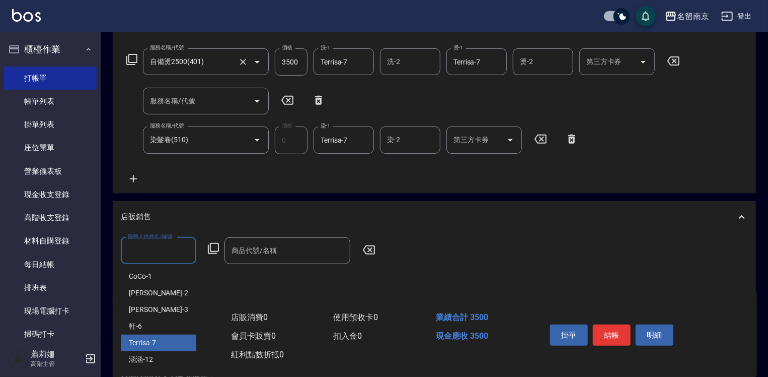
click at [172, 334] on div "Terrisa -7" at bounding box center [159, 342] width 76 height 17
type input "Terrisa-7"
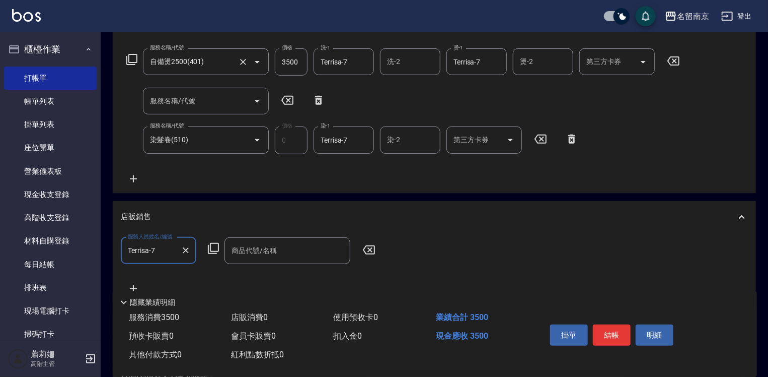
click at [212, 247] on icon at bounding box center [213, 248] width 12 height 12
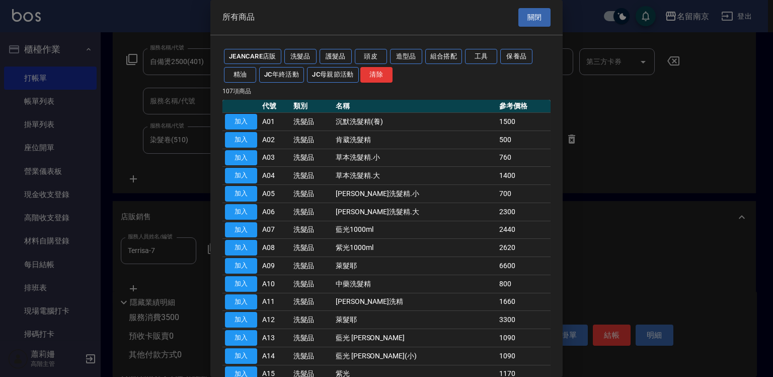
drag, startPoint x: 552, startPoint y: 19, endPoint x: 524, endPoint y: 16, distance: 27.9
click at [549, 19] on div "所有商品 關閉" at bounding box center [386, 17] width 352 height 35
click at [524, 16] on button "關閉" at bounding box center [535, 17] width 32 height 19
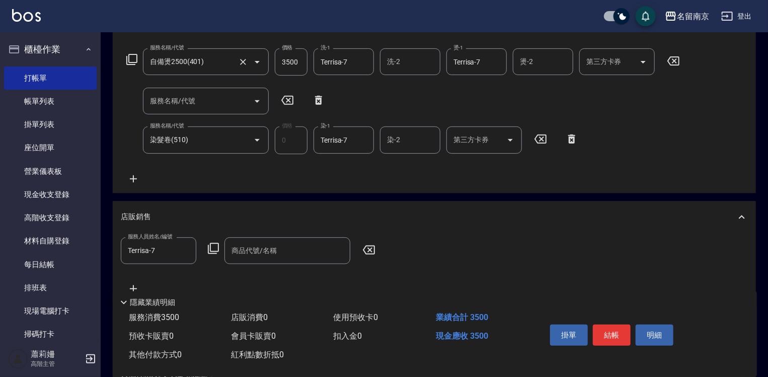
click at [673, 57] on icon at bounding box center [674, 60] width 12 height 9
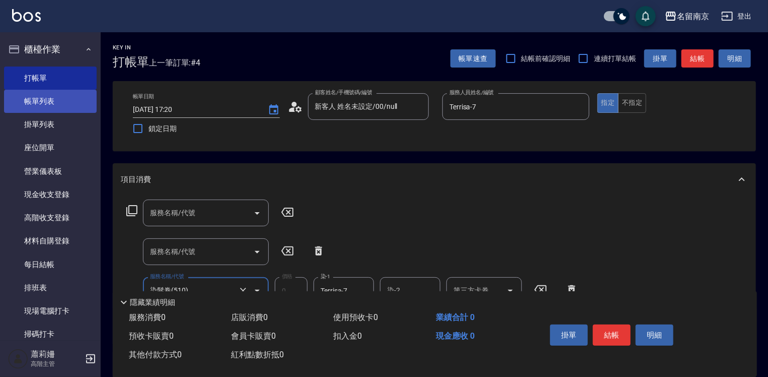
click at [49, 103] on link "帳單列表" at bounding box center [50, 101] width 93 height 23
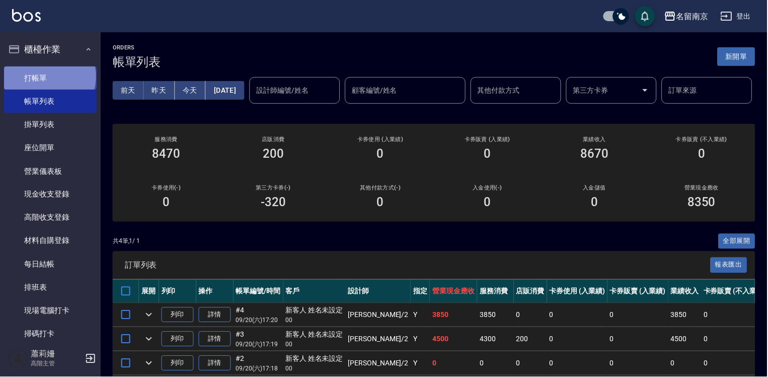
click at [49, 76] on link "打帳單" at bounding box center [50, 77] width 93 height 23
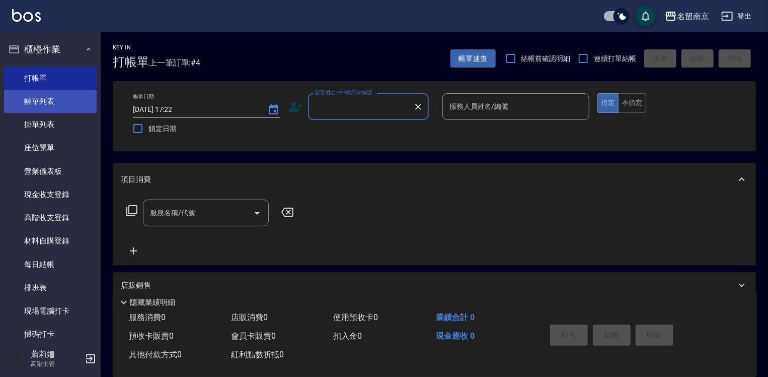
click at [52, 98] on link "帳單列表" at bounding box center [50, 101] width 93 height 23
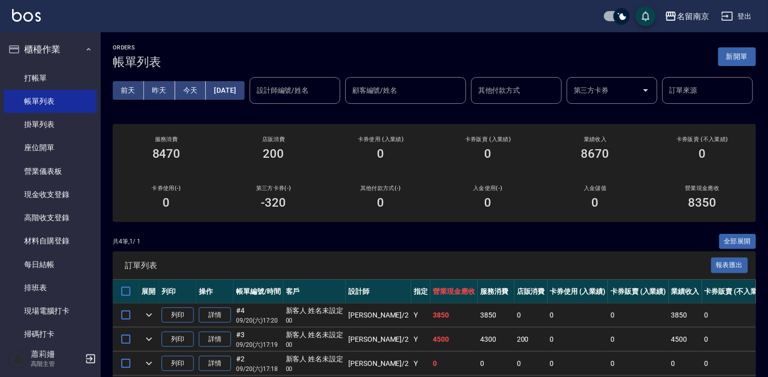
scroll to position [101, 0]
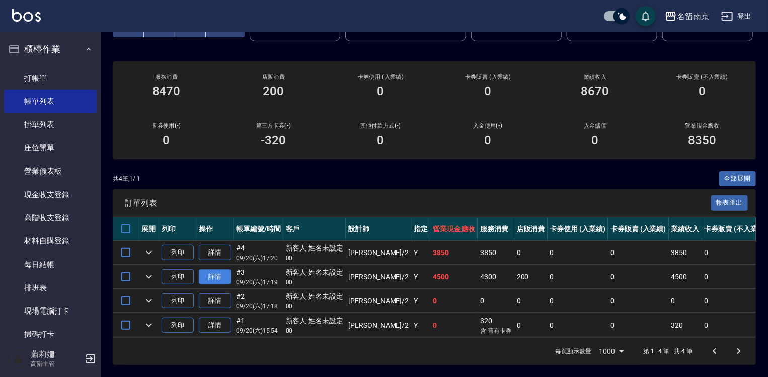
click at [211, 269] on link "詳情" at bounding box center [215, 277] width 32 height 16
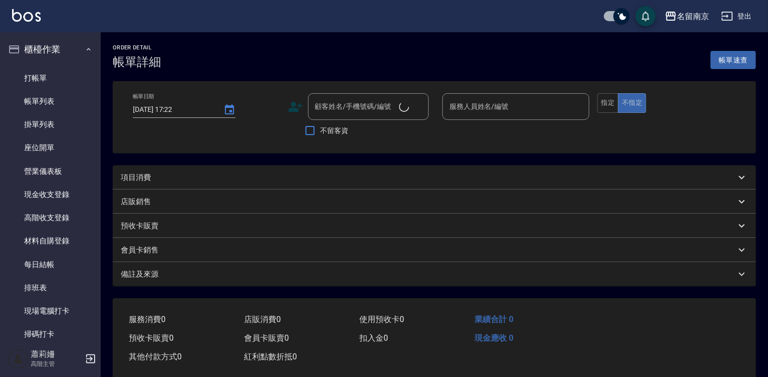
type input "[DATE] 17:19"
type input "[PERSON_NAME]-2"
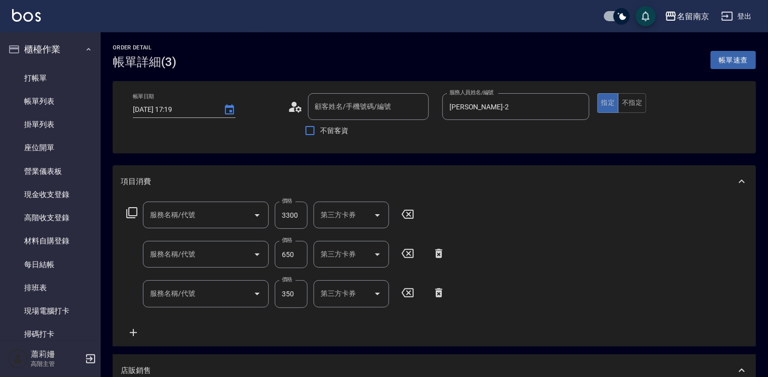
type input "新客人 姓名未設定/00/null"
type input "自備燙2500(401)"
type input "剪髮(301)"
type input "洗髮(220)"
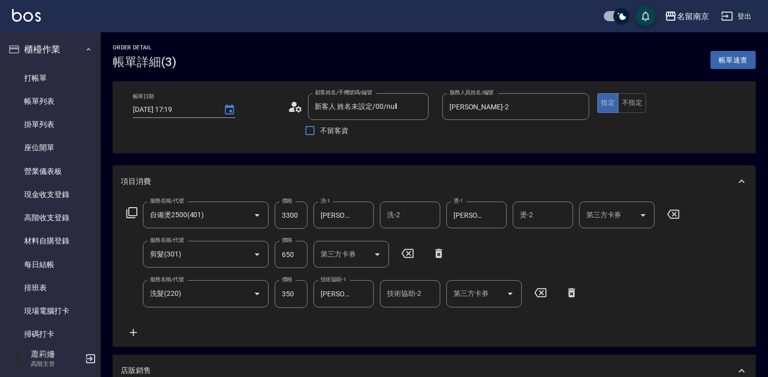
click at [440, 253] on icon at bounding box center [438, 253] width 25 height 12
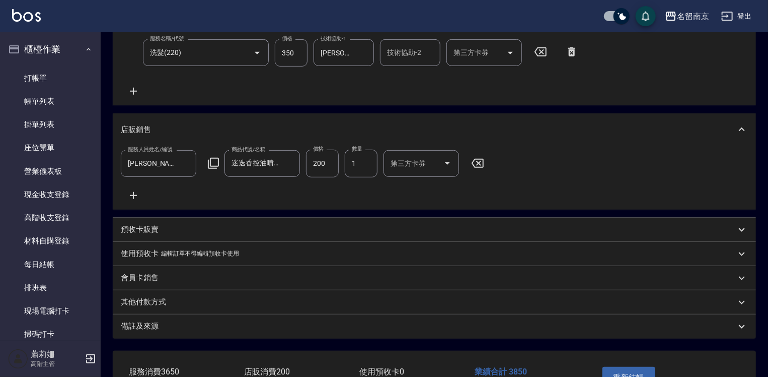
scroll to position [278, 0]
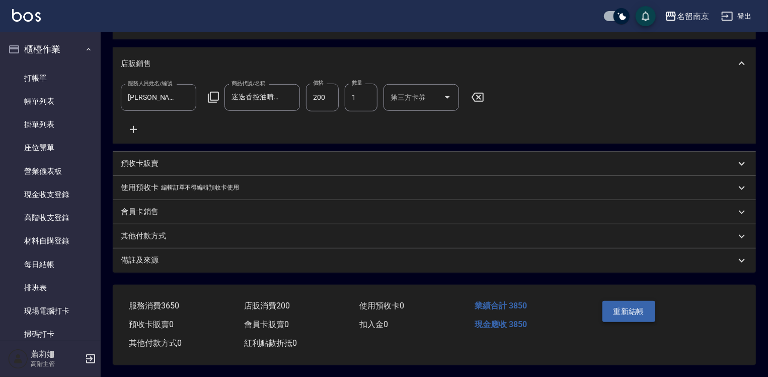
click at [621, 301] on button "重新結帳" at bounding box center [629, 311] width 53 height 21
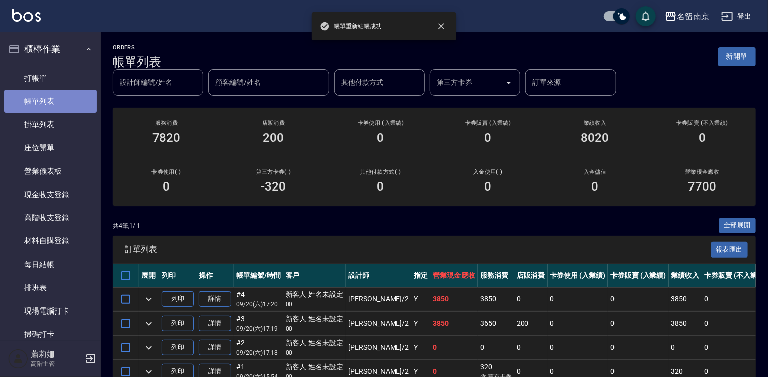
click at [52, 98] on link "帳單列表" at bounding box center [50, 101] width 93 height 23
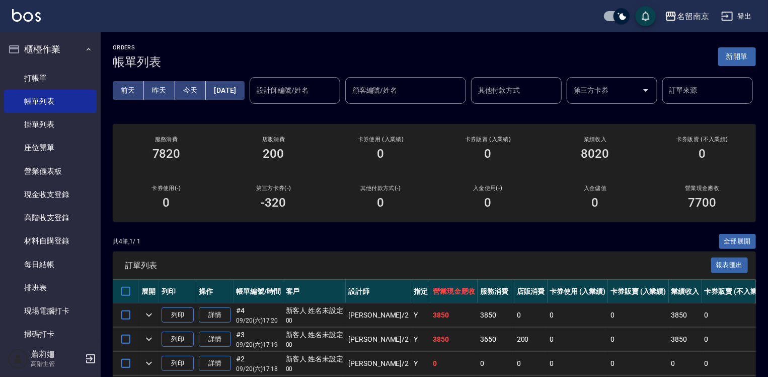
scroll to position [101, 0]
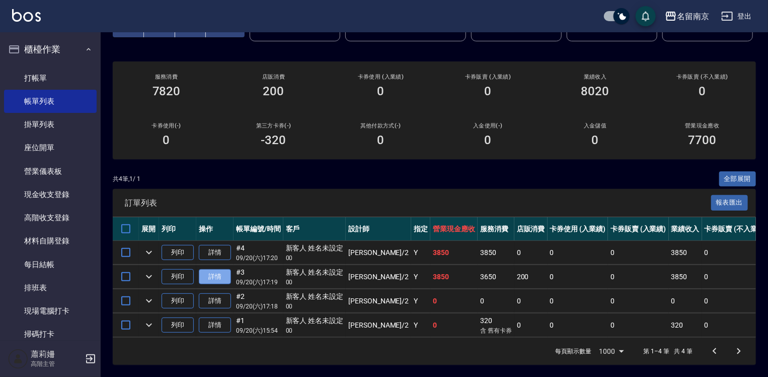
click at [218, 269] on link "詳情" at bounding box center [215, 277] width 32 height 16
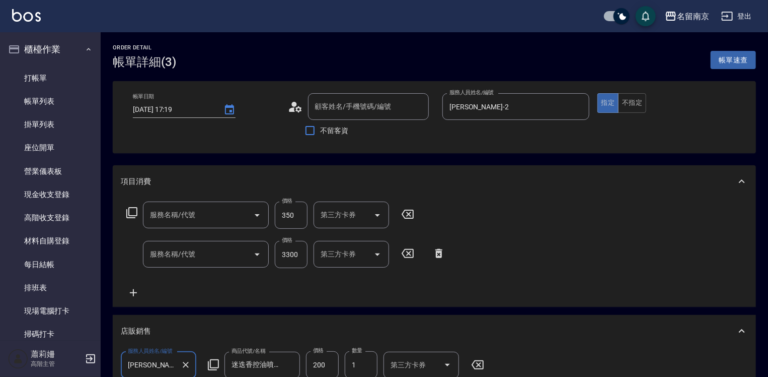
type input "[DATE] 17:19"
type input "[PERSON_NAME]-2"
type input "洗髮(220)"
type input "自備燙2500(401)"
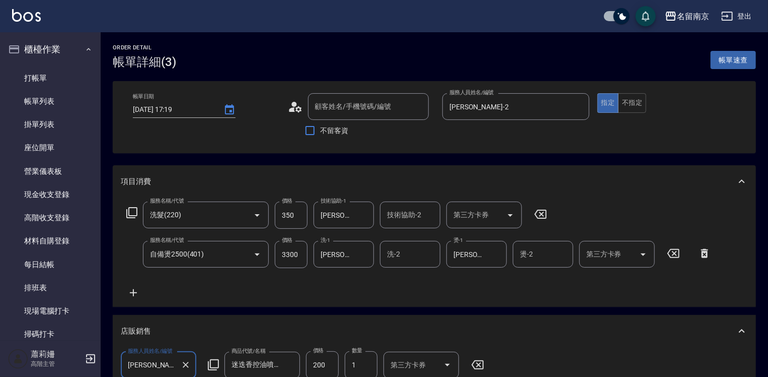
type input "新客人 姓名未設定/00/null"
click at [135, 292] on icon at bounding box center [133, 293] width 25 height 12
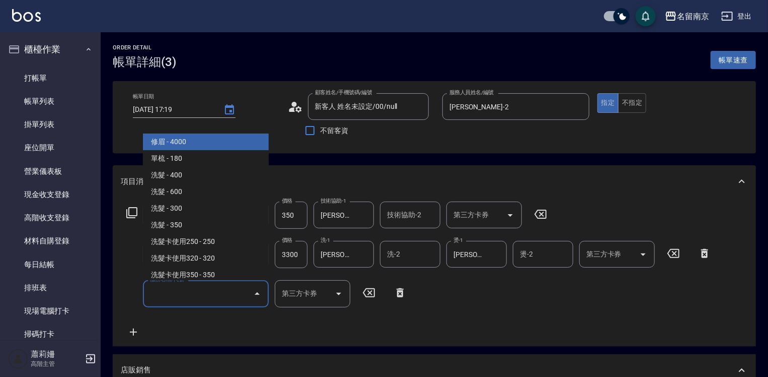
click at [159, 294] on input "服務名稱/代號" at bounding box center [199, 293] width 102 height 18
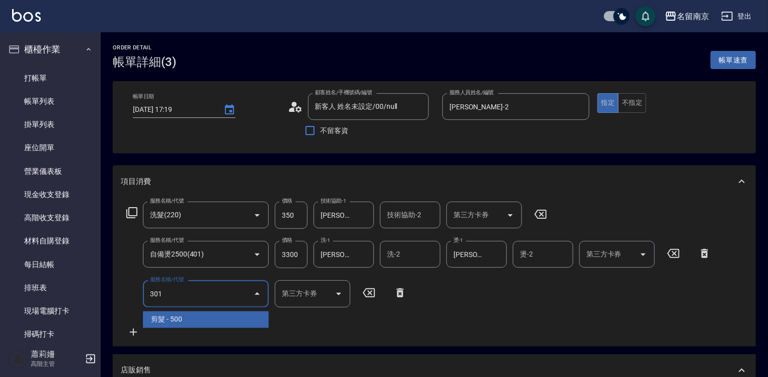
type input "剪髮(301)"
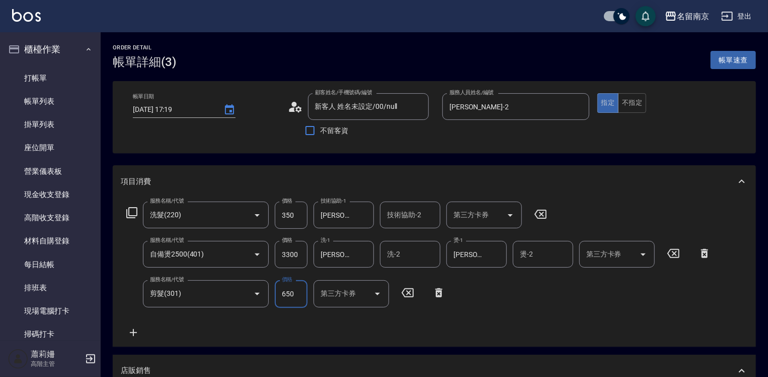
type input "650"
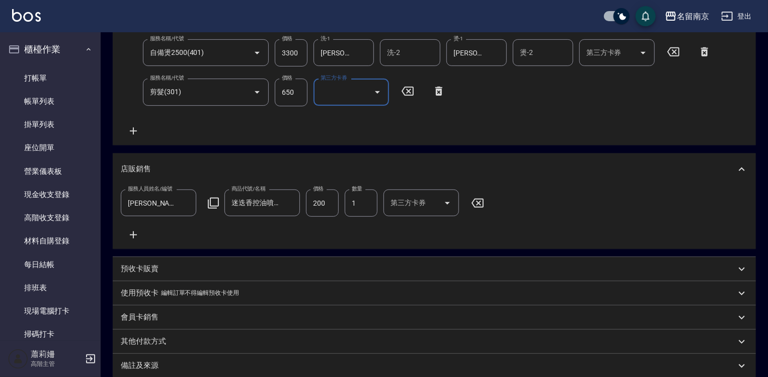
scroll to position [317, 0]
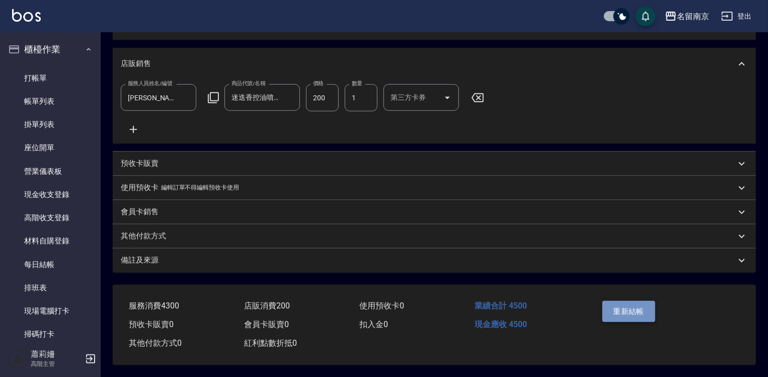
click at [616, 310] on button "重新結帳" at bounding box center [629, 311] width 53 height 21
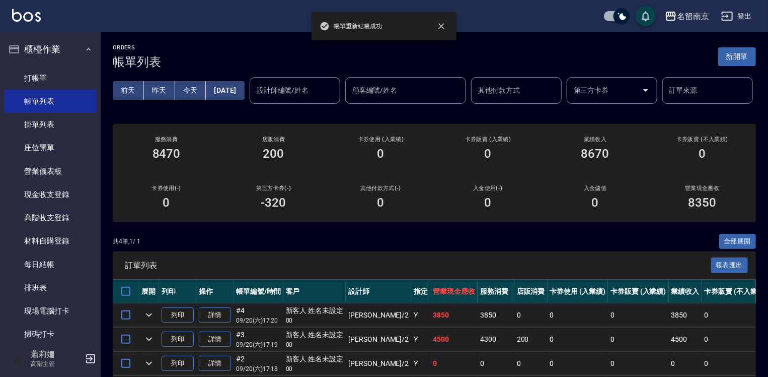
scroll to position [151, 0]
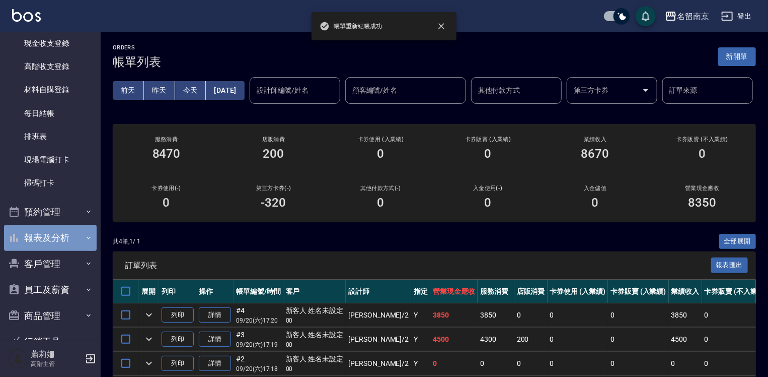
click at [54, 238] on button "報表及分析" at bounding box center [50, 238] width 93 height 26
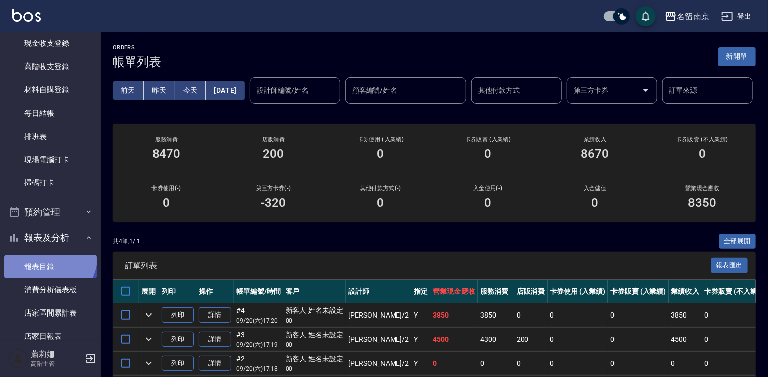
click at [43, 255] on link "報表目錄" at bounding box center [50, 266] width 93 height 23
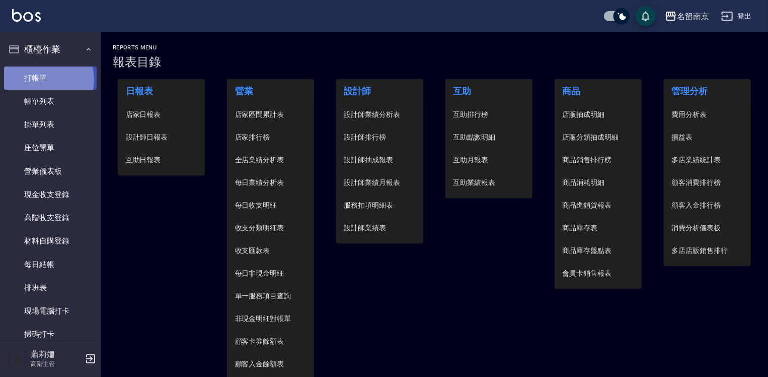
click at [42, 80] on link "打帳單" at bounding box center [50, 77] width 93 height 23
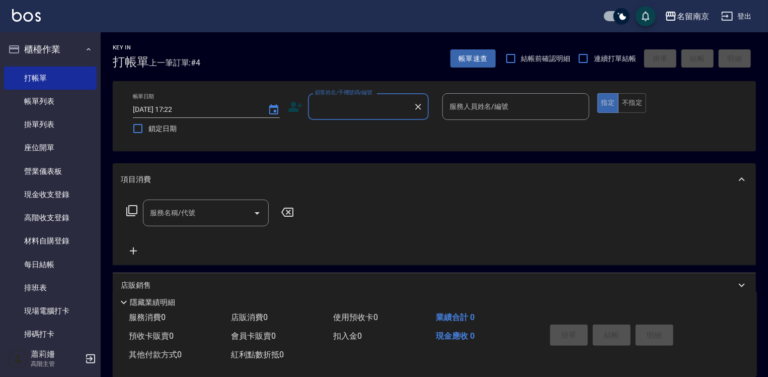
click at [359, 109] on input "顧客姓名/手機號碼/編號" at bounding box center [361, 107] width 97 height 18
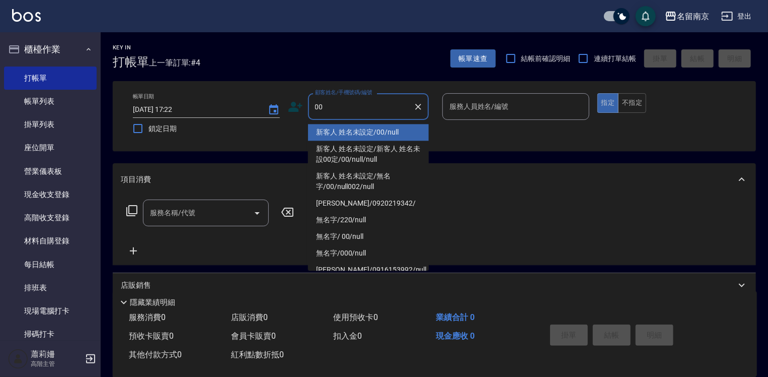
type input "新客人 姓名未設定/00/null"
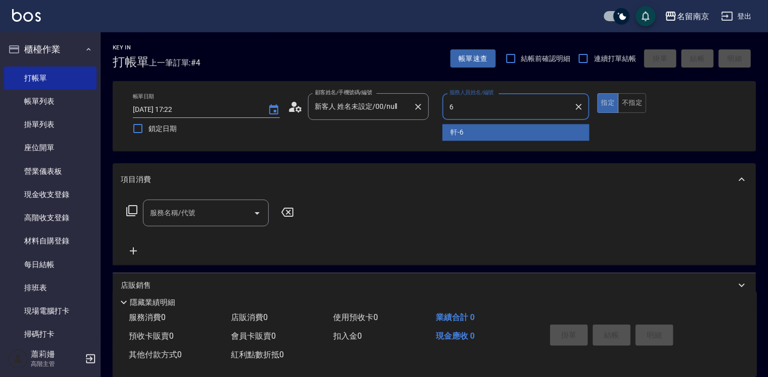
type input "軒-6"
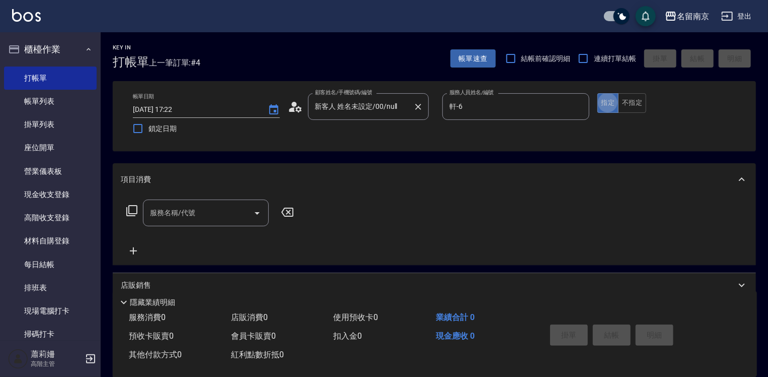
type button "true"
click at [630, 104] on button "不指定" at bounding box center [632, 103] width 28 height 20
drag, startPoint x: 199, startPoint y: 219, endPoint x: 449, endPoint y: 243, distance: 250.9
click at [217, 216] on input "服務名稱/代號" at bounding box center [199, 213] width 102 height 18
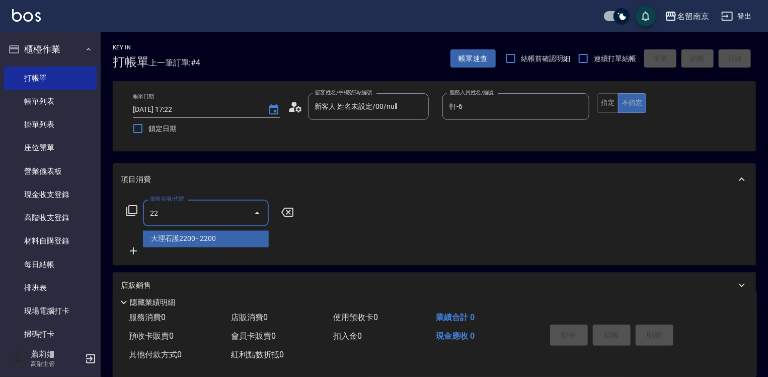
type input "22"
click at [129, 210] on icon at bounding box center [132, 210] width 12 height 12
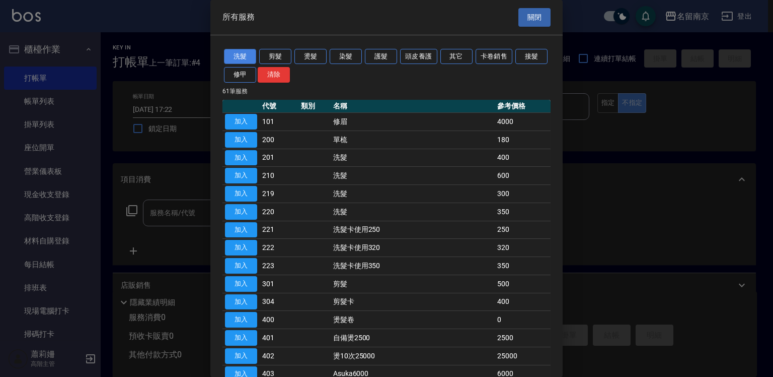
click at [248, 54] on button "洗髮" at bounding box center [240, 57] width 32 height 16
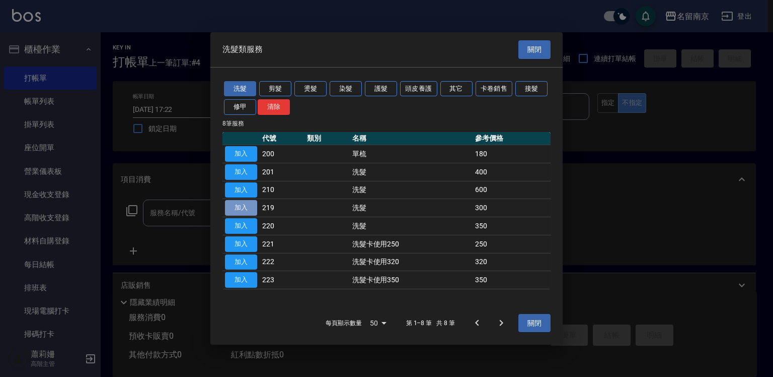
click at [246, 209] on button "加入" at bounding box center [241, 208] width 32 height 16
type input "洗髮(219)"
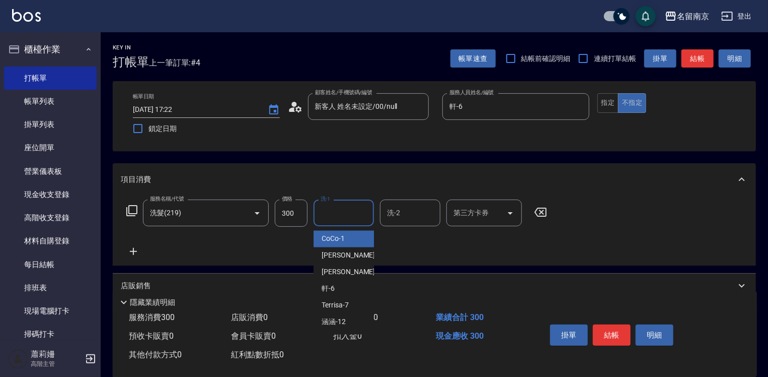
click at [345, 213] on input "洗-1" at bounding box center [343, 213] width 51 height 18
type input "軒-6"
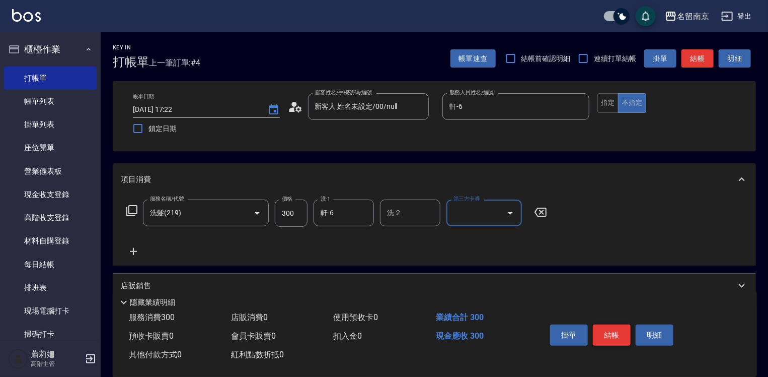
click at [623, 330] on button "結帳" at bounding box center [612, 334] width 38 height 21
